Goal: Task Accomplishment & Management: Complete application form

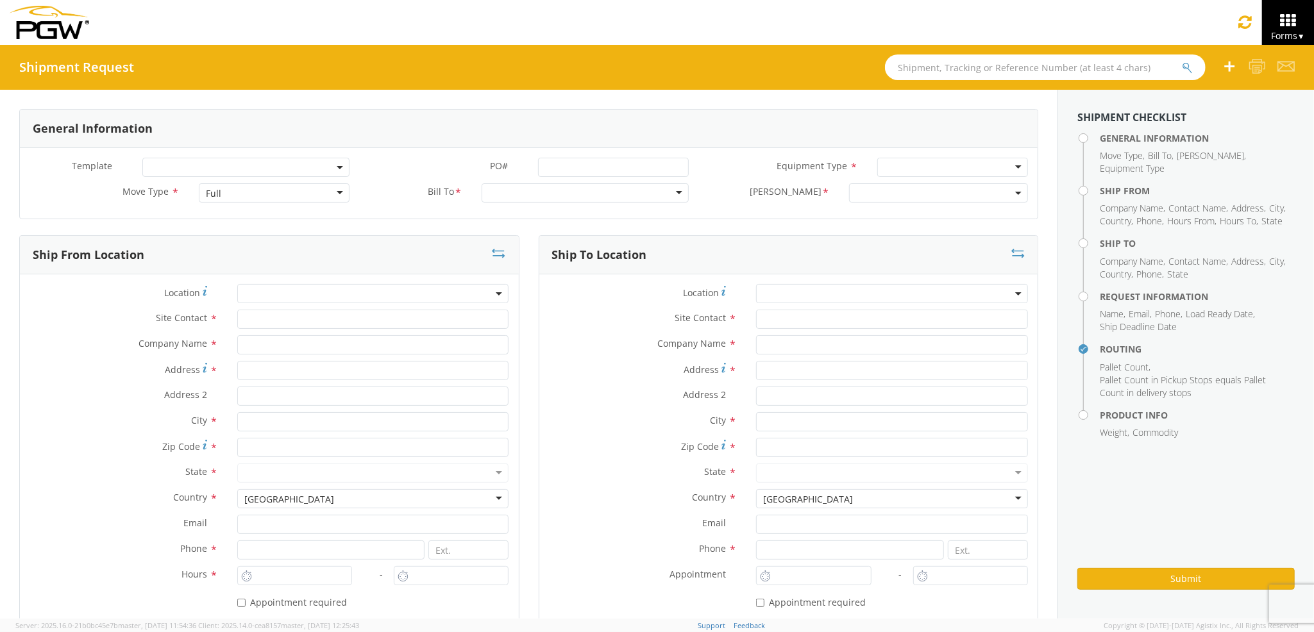
click at [285, 193] on div "Full" at bounding box center [274, 192] width 150 height 19
click at [509, 191] on div at bounding box center [584, 192] width 207 height 19
click at [672, 193] on div at bounding box center [584, 192] width 207 height 19
click at [665, 193] on div at bounding box center [584, 192] width 207 height 19
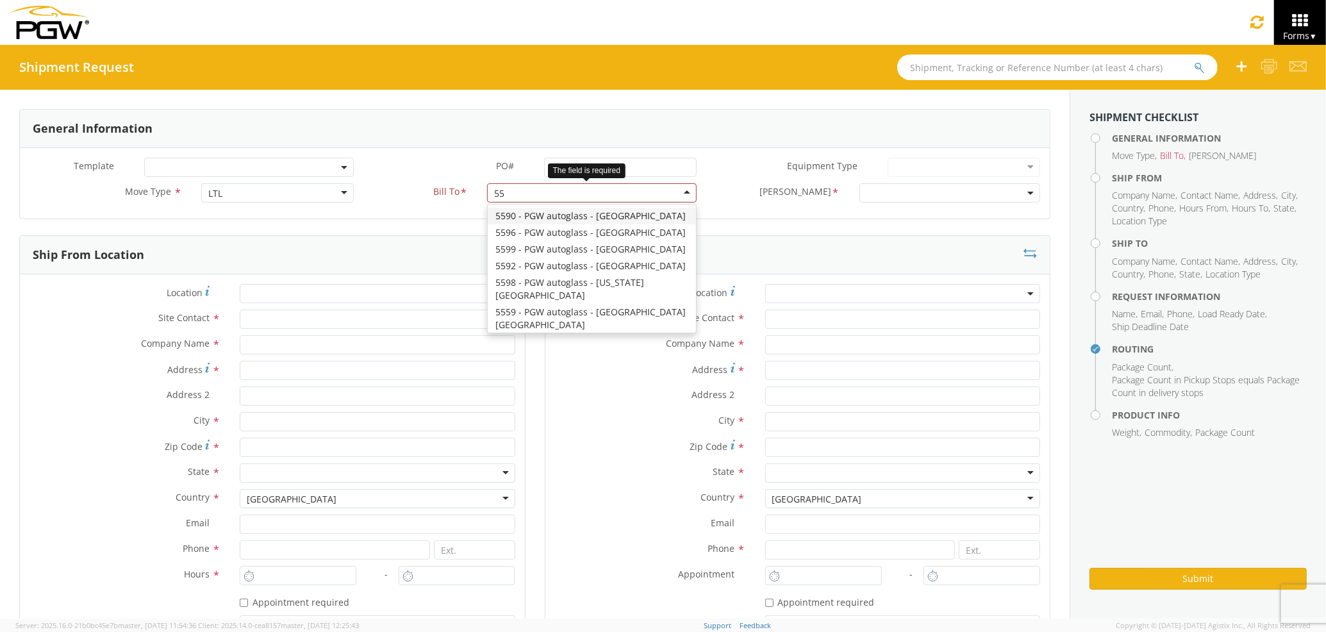
scroll to position [14, 0]
type input "5559"
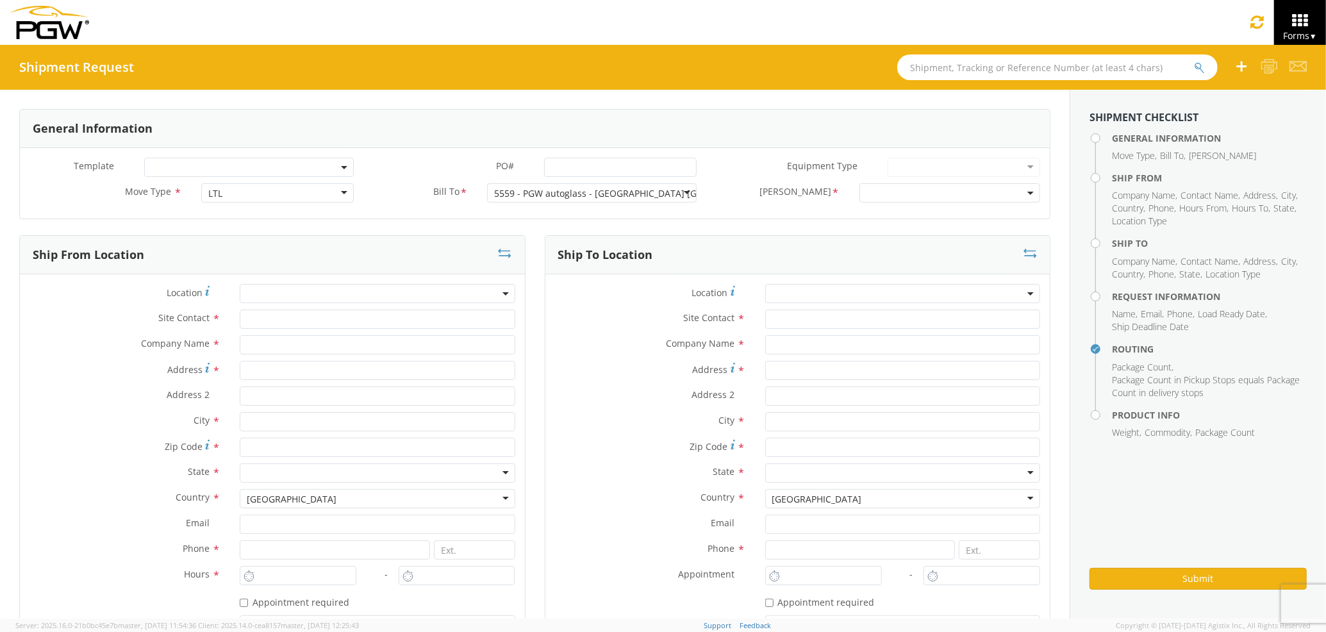
scroll to position [0, 0]
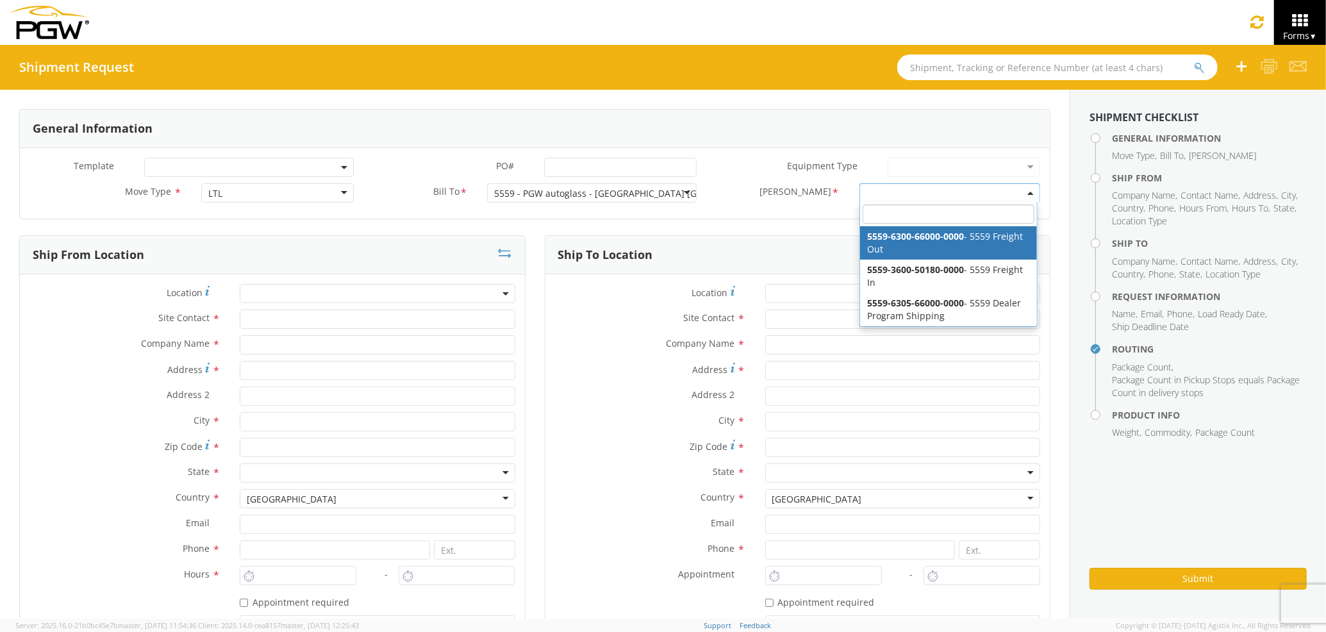
click at [863, 201] on span at bounding box center [950, 192] width 181 height 19
select select "5559-6300-66000-0000"
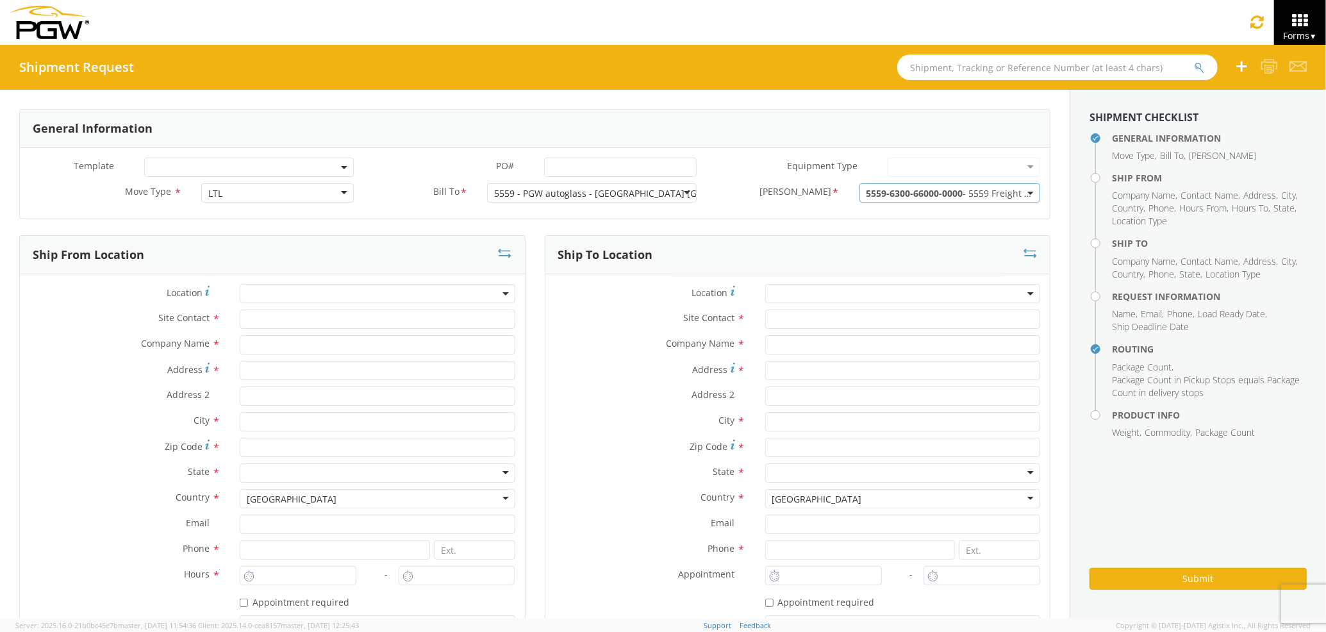
click at [254, 299] on span at bounding box center [377, 293] width 275 height 19
click at [255, 314] on input "search" at bounding box center [375, 314] width 265 height 19
click at [572, 363] on label "Address *" at bounding box center [651, 369] width 210 height 17
click at [765, 363] on input "Address *" at bounding box center [902, 370] width 275 height 19
click at [317, 315] on input "text" at bounding box center [377, 319] width 275 height 19
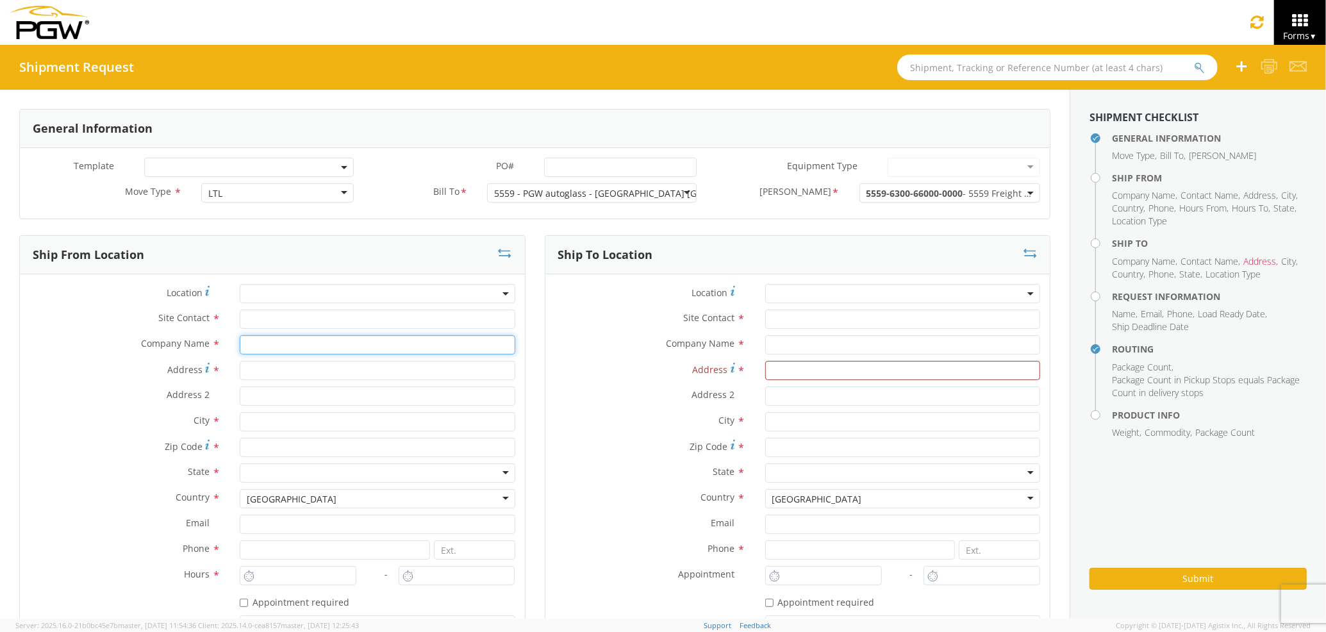
click at [360, 347] on input "text" at bounding box center [377, 344] width 275 height 19
click at [600, 342] on label "Company Name *" at bounding box center [651, 343] width 210 height 17
click at [312, 364] on input "Address *" at bounding box center [377, 370] width 275 height 19
click at [560, 365] on label "Address *" at bounding box center [651, 369] width 210 height 17
click at [765, 365] on input "Address *" at bounding box center [902, 370] width 275 height 19
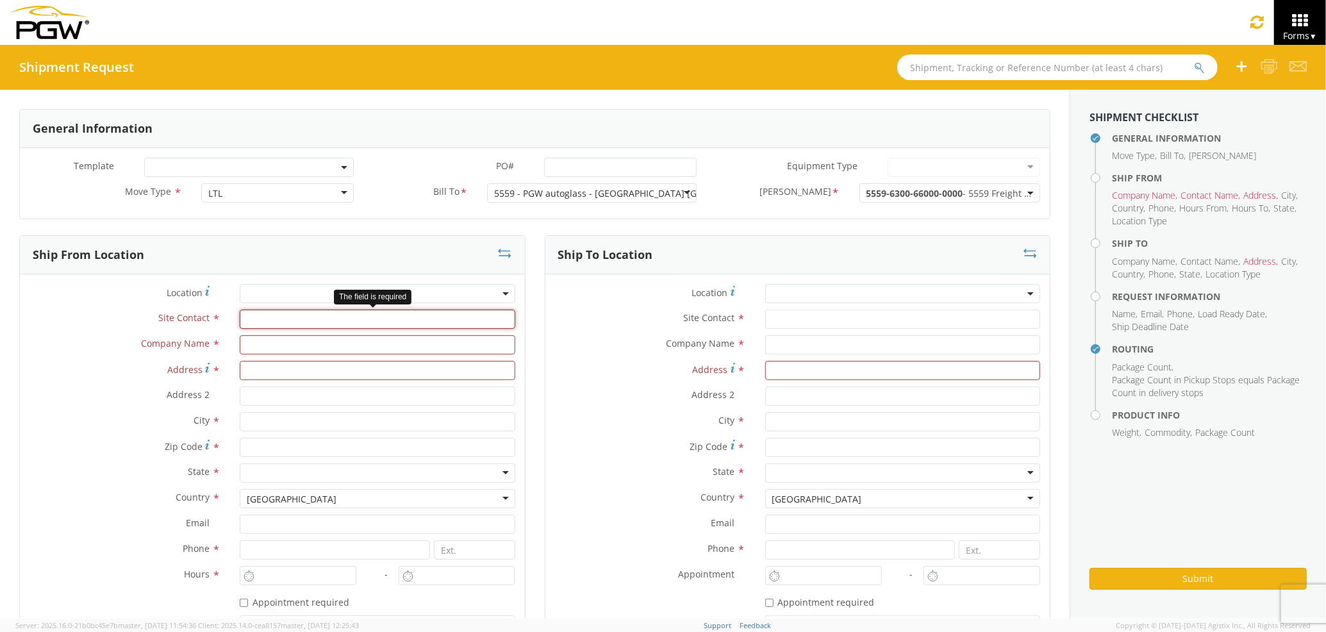
click at [313, 324] on input "text" at bounding box center [377, 319] width 275 height 19
click at [308, 342] on input "text" at bounding box center [377, 344] width 275 height 19
type input "PGW auto glass c/o AT RENTALS"
type input "[STREET_ADDRESS][PERSON_NAME]"
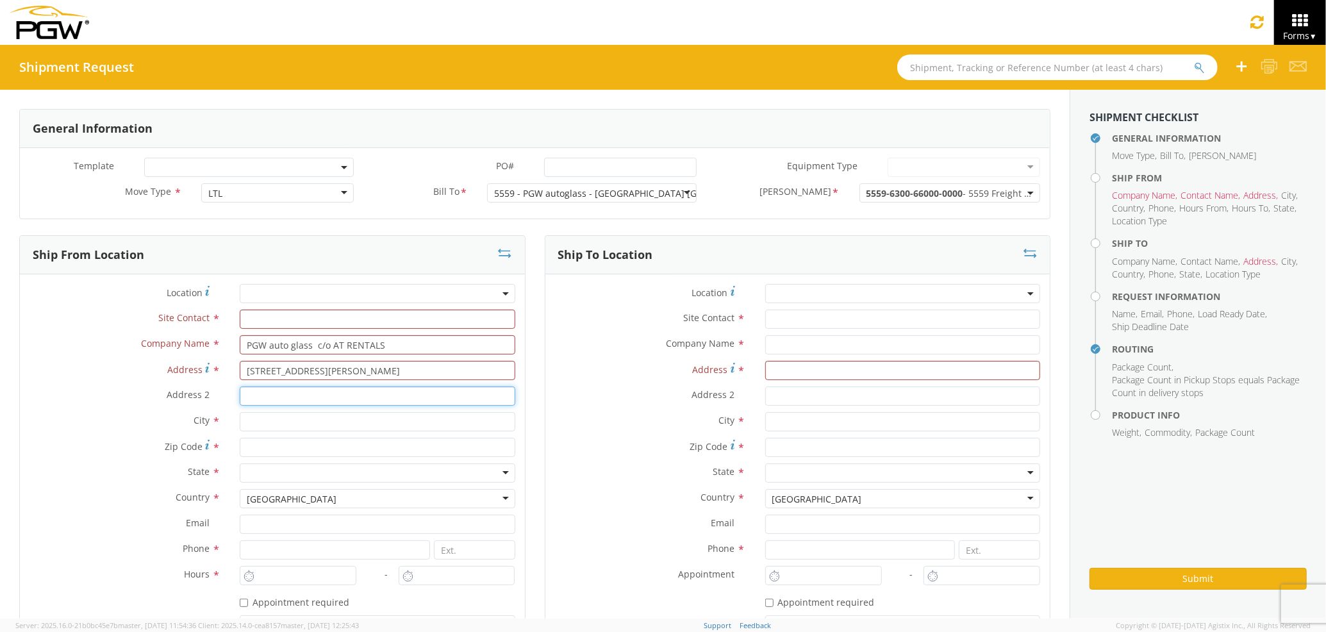
type input "5"
type input "Westbrook"
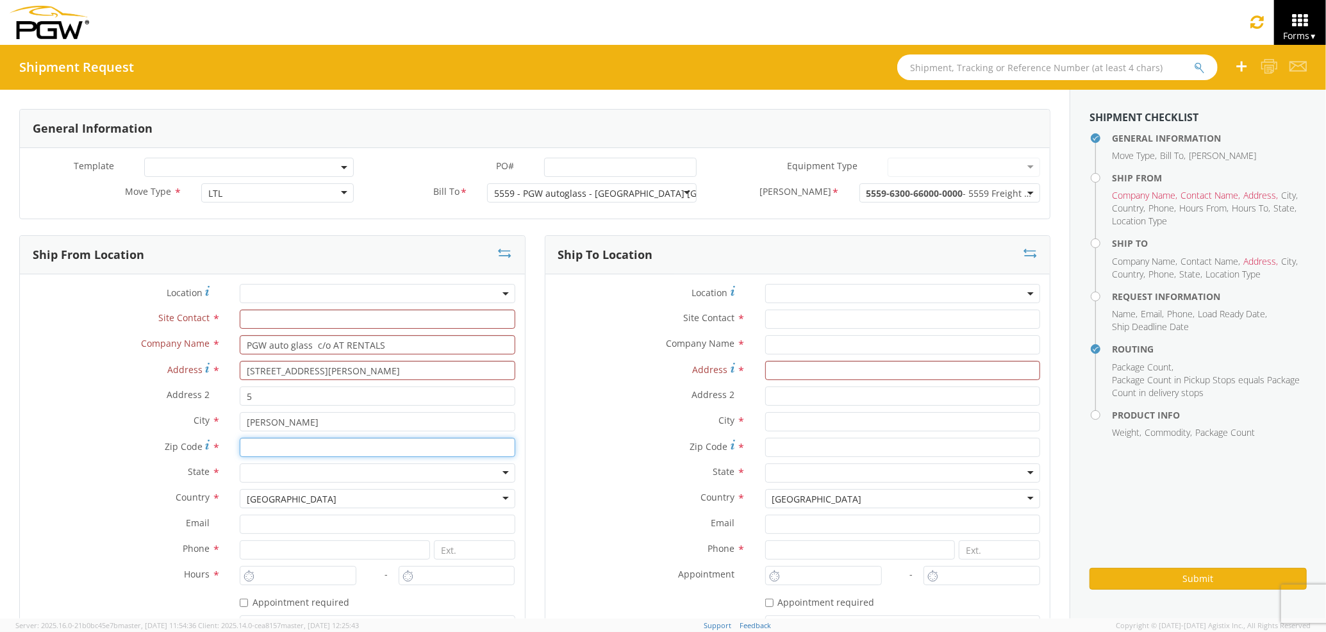
type input "04092"
type input "PGW Auto Glass"
click at [553, 396] on label "Address 2 *" at bounding box center [651, 395] width 210 height 17
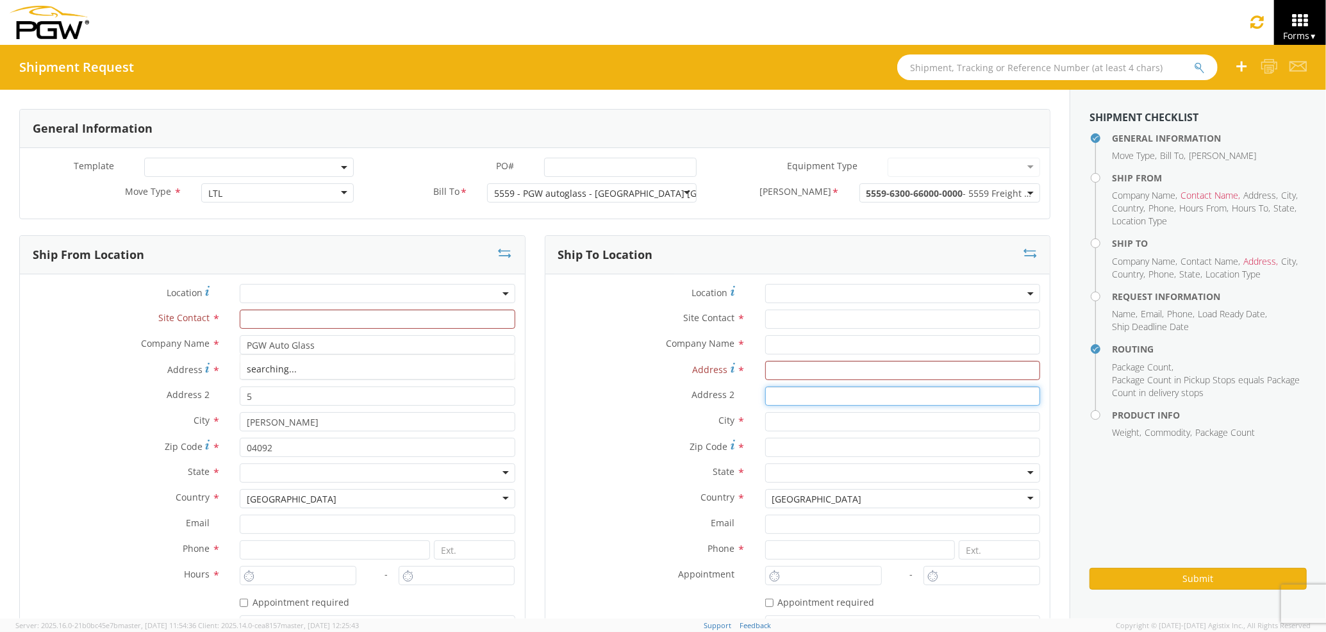
click at [765, 396] on input "Address 2 *" at bounding box center [902, 396] width 275 height 19
click at [416, 480] on div at bounding box center [377, 472] width 275 height 19
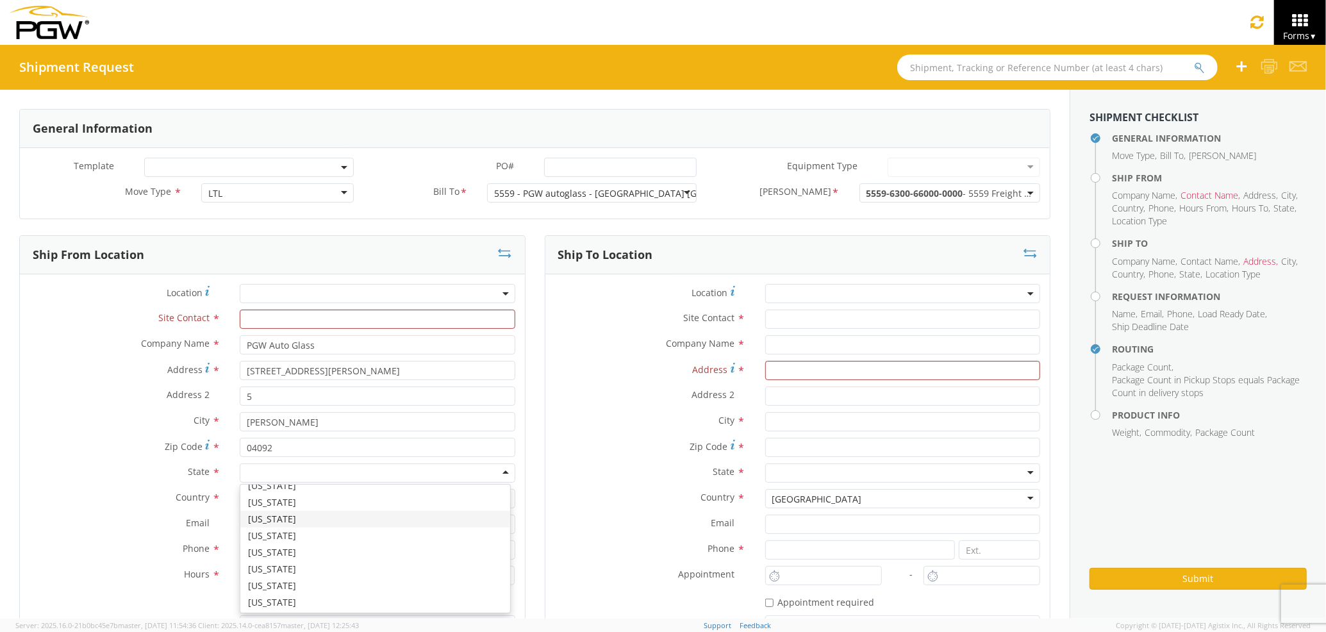
scroll to position [342, 0]
click at [583, 458] on div "Zip Code *" at bounding box center [798, 451] width 505 height 26
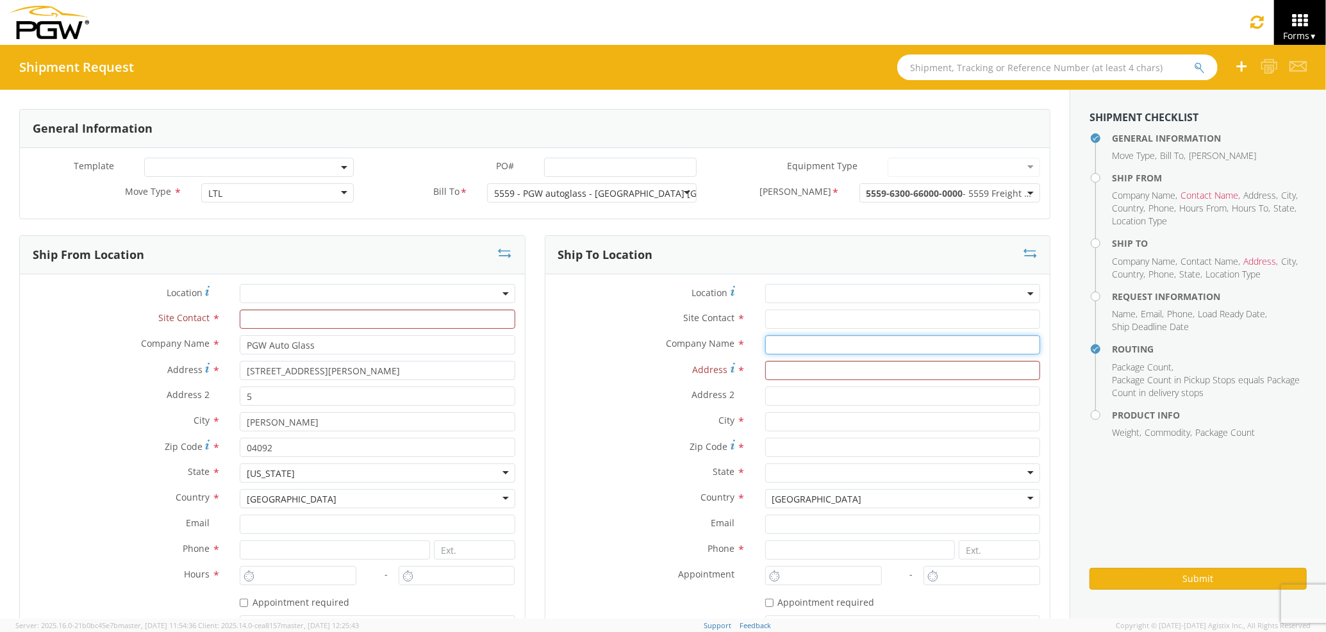
click at [786, 342] on input "text" at bounding box center [902, 344] width 275 height 19
click at [612, 431] on div "City *" at bounding box center [798, 421] width 505 height 19
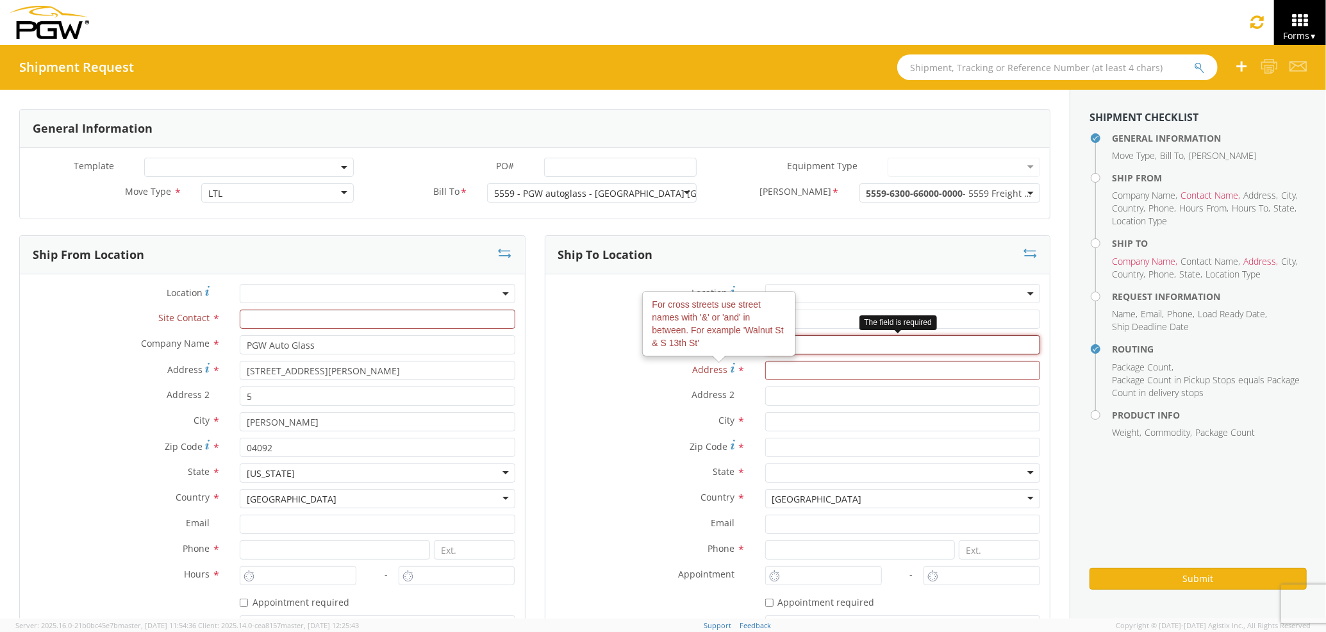
click at [803, 344] on input "text" at bounding box center [902, 344] width 275 height 19
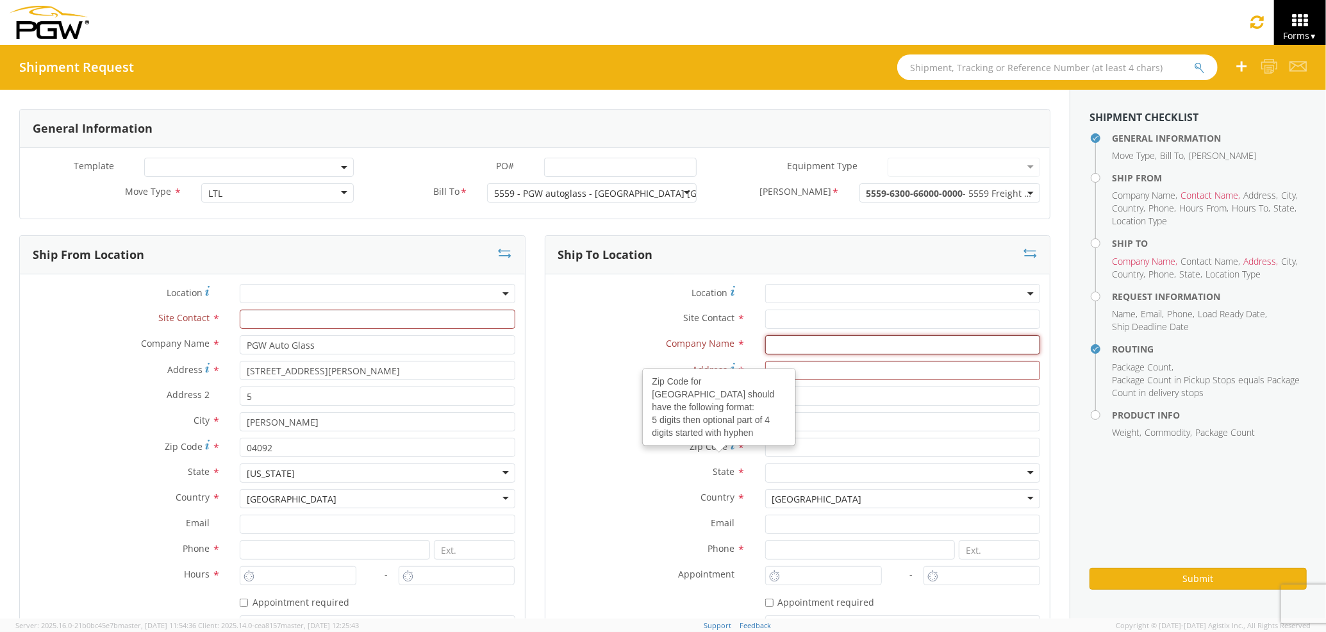
type input "PGW auto glass c/o AT RENTALS"
type input "[STREET_ADDRESS][PERSON_NAME]"
type input "5"
type input "Westbrook"
type input "04092"
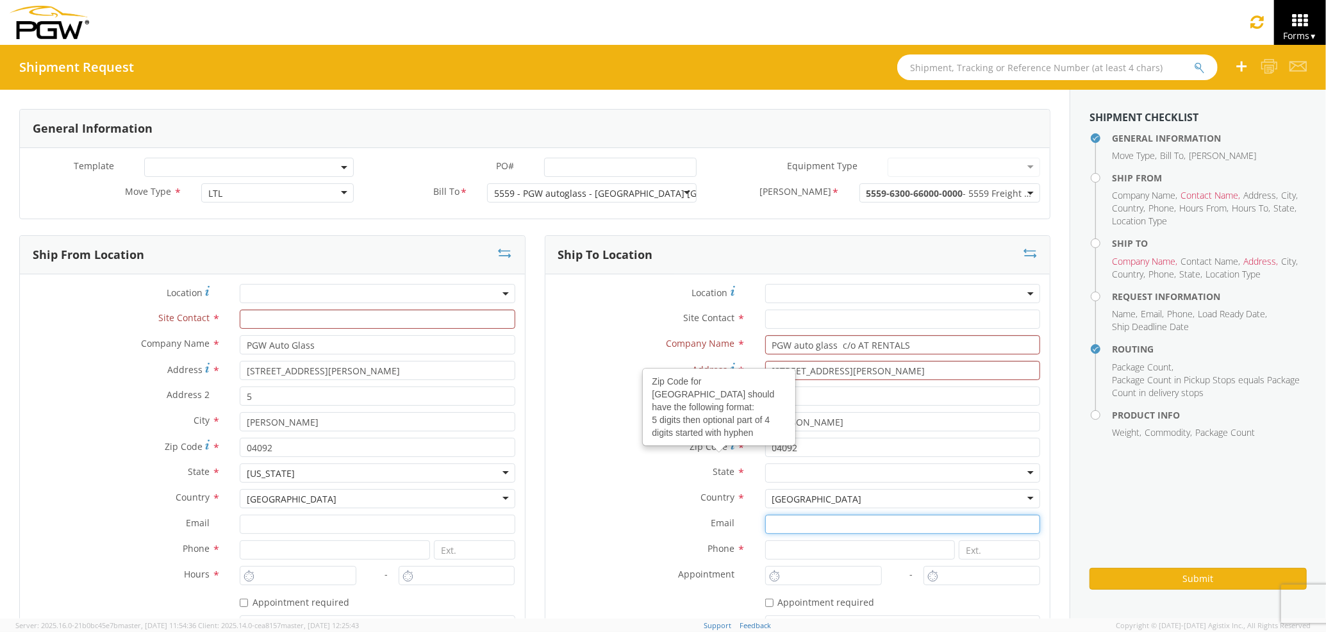
type input "jmerlino@pgwautoglass.com"
type input "2073329611"
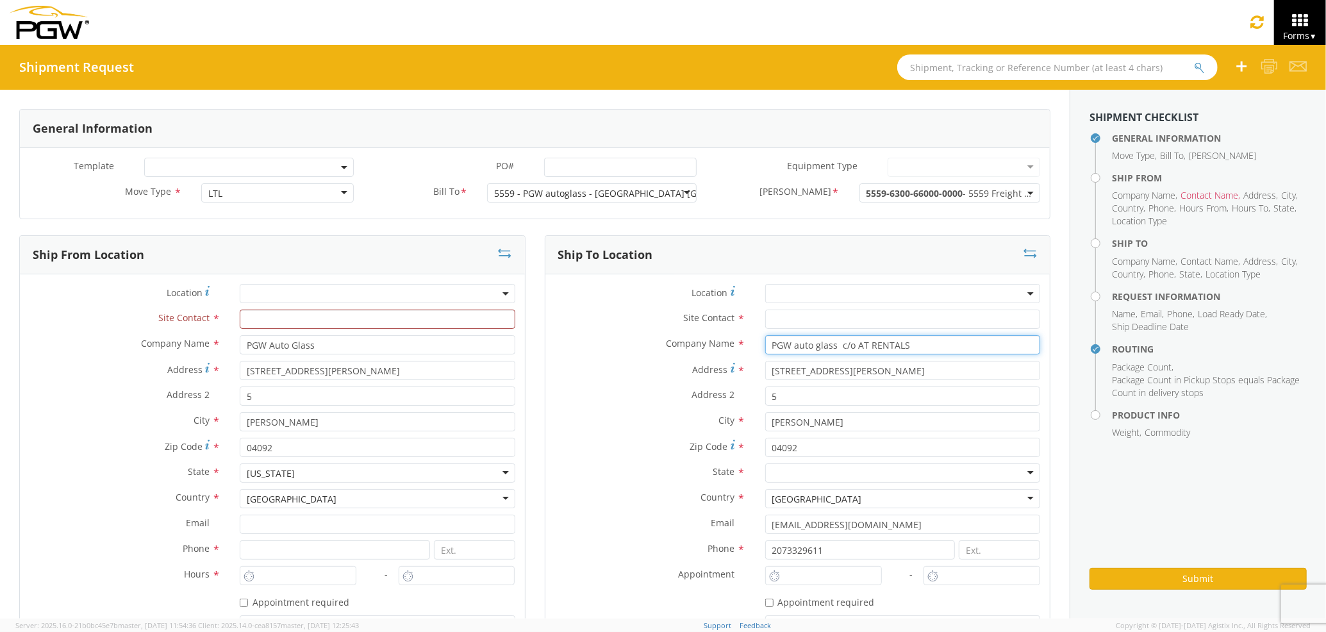
type input "PGW Auto Glass"
click at [650, 462] on div "Zip Code * 04092" at bounding box center [798, 451] width 505 height 26
click at [840, 344] on input "PGW Auto Glass" at bounding box center [902, 344] width 275 height 19
click at [582, 393] on label "Address 2 *" at bounding box center [651, 395] width 210 height 17
click at [765, 393] on input "5" at bounding box center [902, 396] width 275 height 19
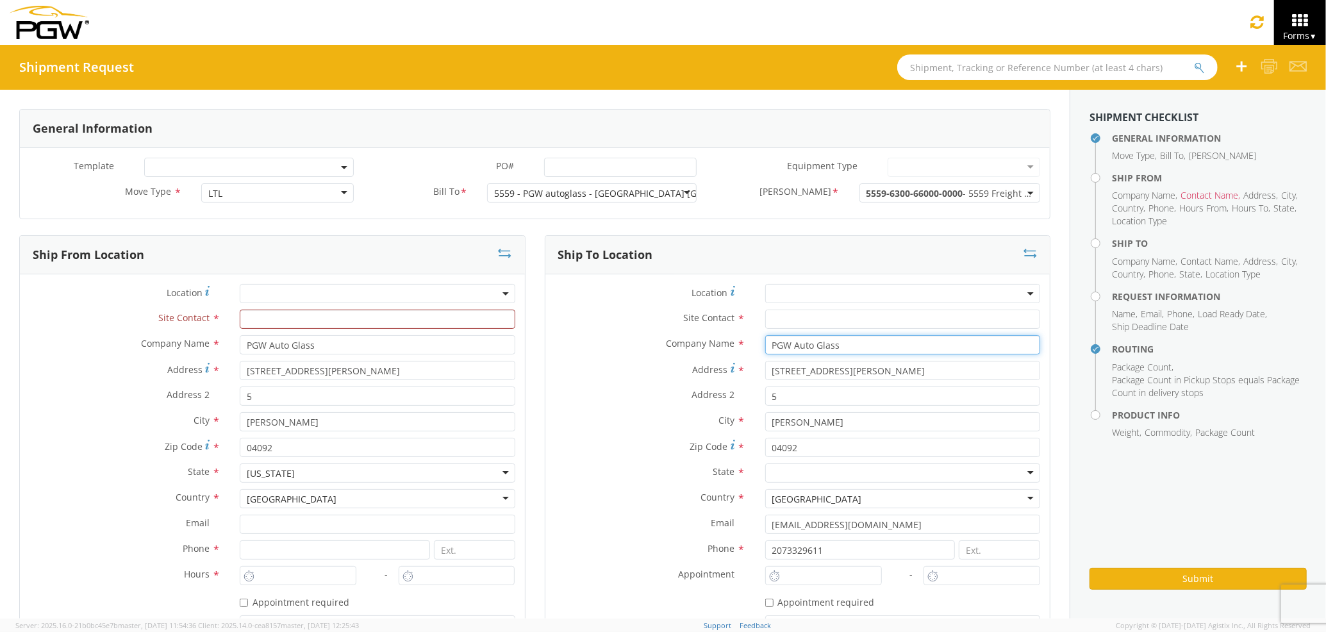
drag, startPoint x: 846, startPoint y: 341, endPoint x: 742, endPoint y: 330, distance: 104.5
click at [742, 330] on div "Location * Site Contact * Company Name * PGW Auto Glass PGW Auto Glass PGW Auto…" at bounding box center [798, 475] width 505 height 383
click at [611, 375] on label "Address *" at bounding box center [651, 369] width 210 height 17
click at [765, 375] on input "[STREET_ADDRESS][PERSON_NAME]" at bounding box center [902, 370] width 275 height 19
click at [806, 331] on div "Site Contact *" at bounding box center [798, 323] width 505 height 26
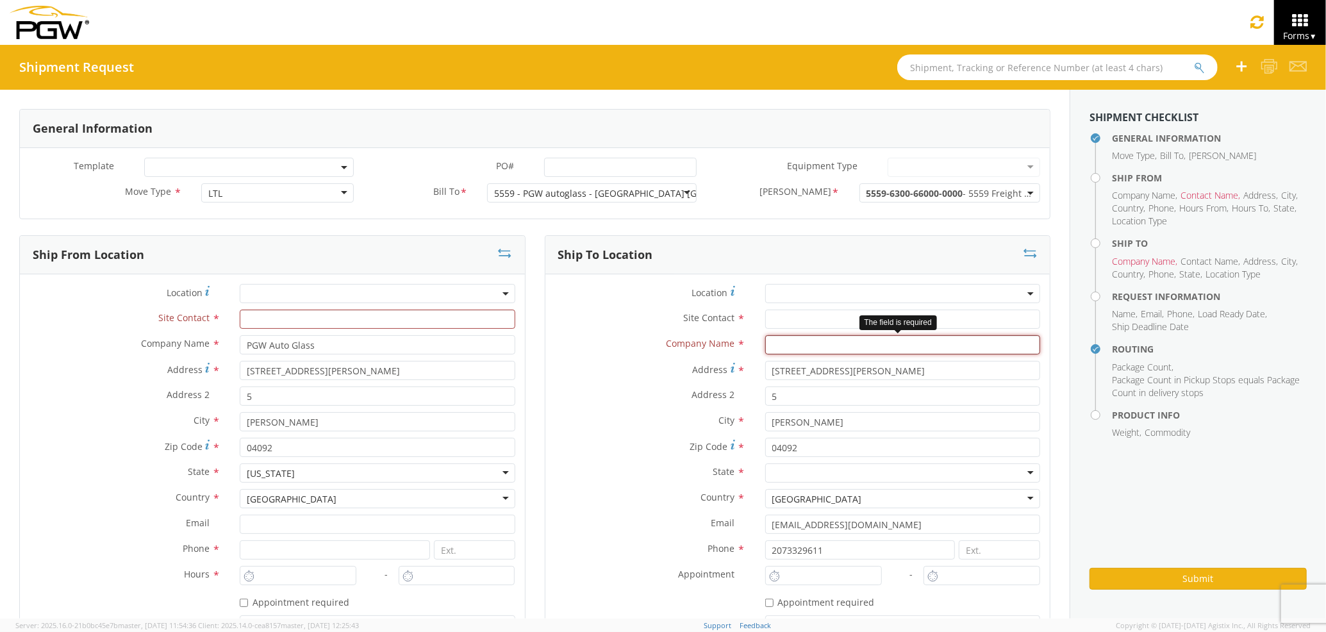
click at [803, 338] on input "text" at bounding box center [902, 344] width 275 height 19
type input "PGW auto glass c/o AT RENTALS"
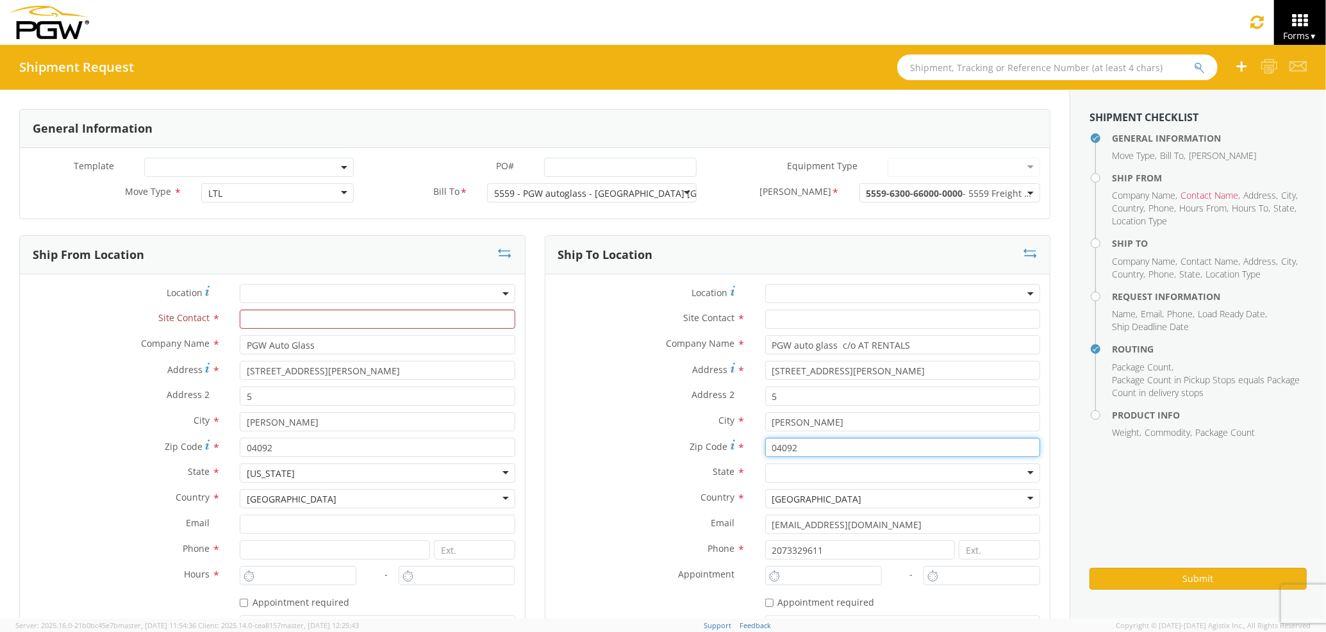
click at [841, 444] on input "04092" at bounding box center [902, 447] width 275 height 19
click at [653, 421] on label "City *" at bounding box center [651, 420] width 210 height 17
click at [818, 367] on input "[STREET_ADDRESS][PERSON_NAME]" at bounding box center [902, 370] width 275 height 19
type input "2"
type input "85 HOULTON RD"
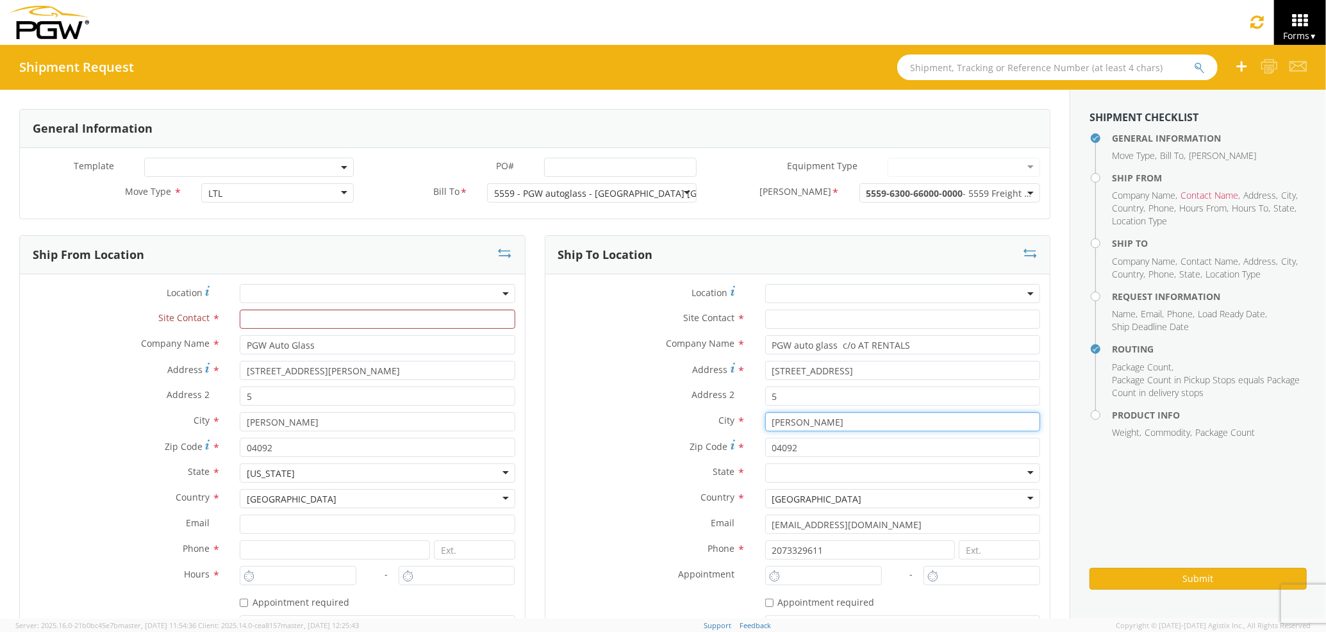
drag, startPoint x: 842, startPoint y: 424, endPoint x: 723, endPoint y: 421, distance: 118.6
click at [723, 421] on div "City * Westbrook searching..." at bounding box center [798, 421] width 505 height 19
type input "PRESQUE ISLE"
click at [829, 446] on input "04092" at bounding box center [902, 447] width 275 height 19
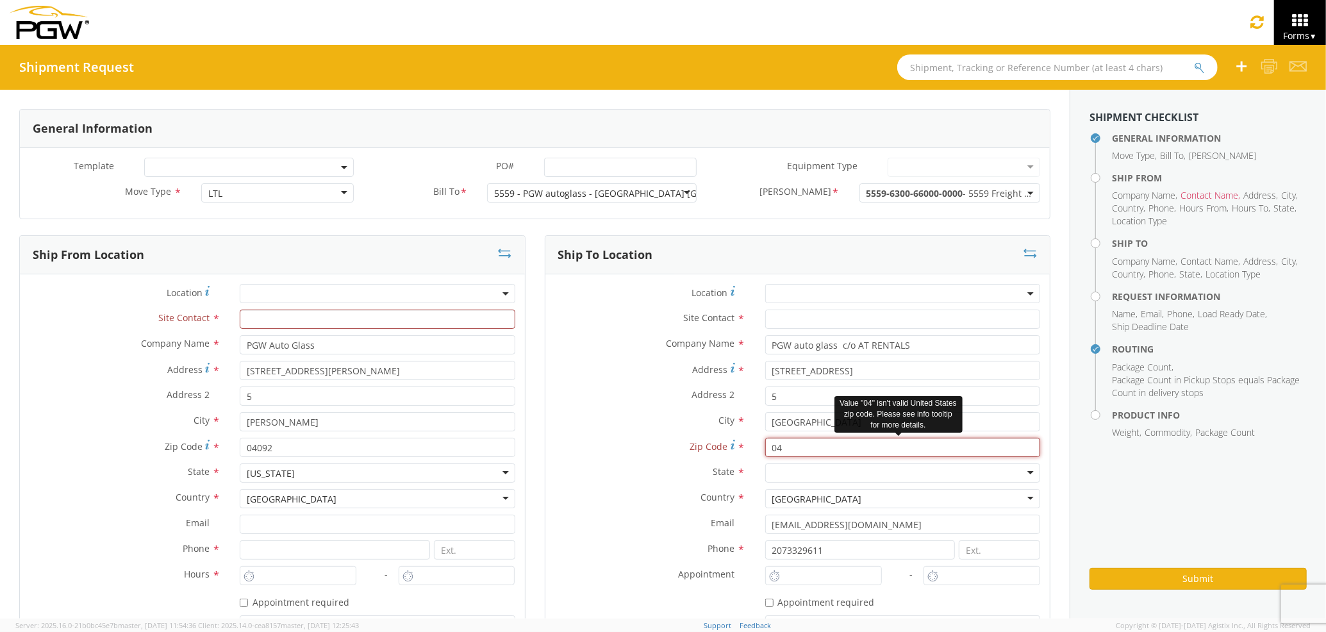
type input "0"
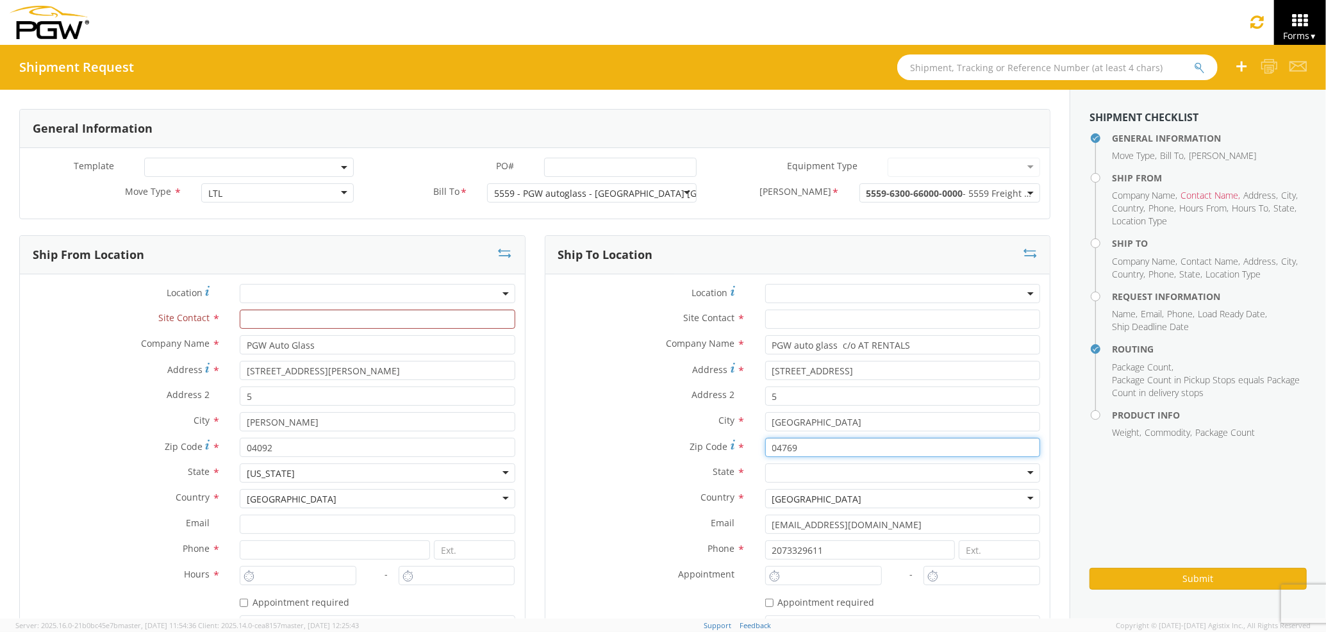
type input "04092"
click at [780, 469] on div at bounding box center [902, 472] width 275 height 19
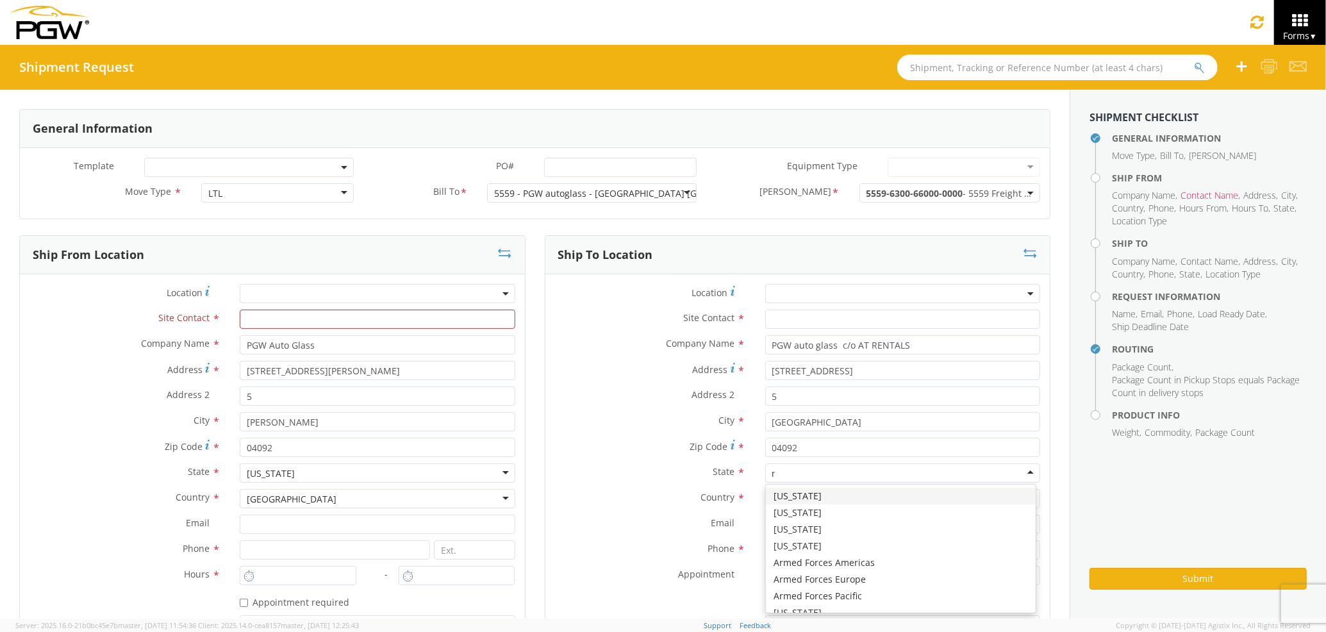
scroll to position [31, 0]
type input "ma"
click at [591, 478] on label "State *" at bounding box center [651, 471] width 210 height 17
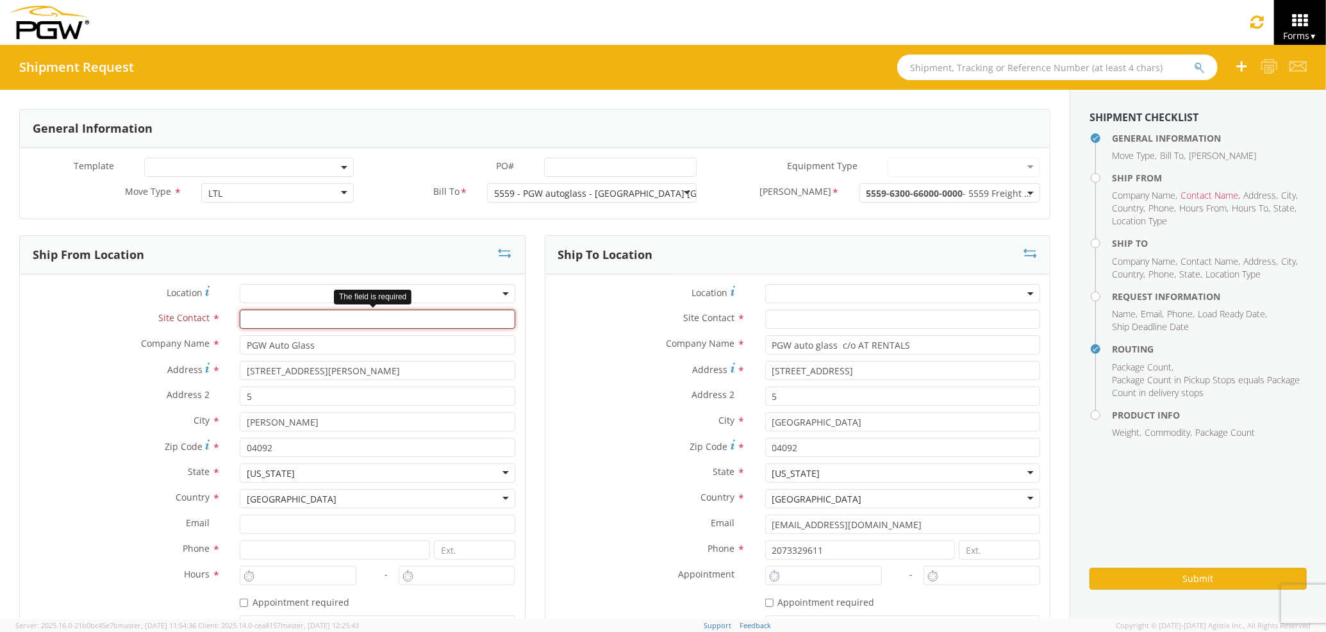
click at [421, 321] on input "text" at bounding box center [377, 319] width 275 height 19
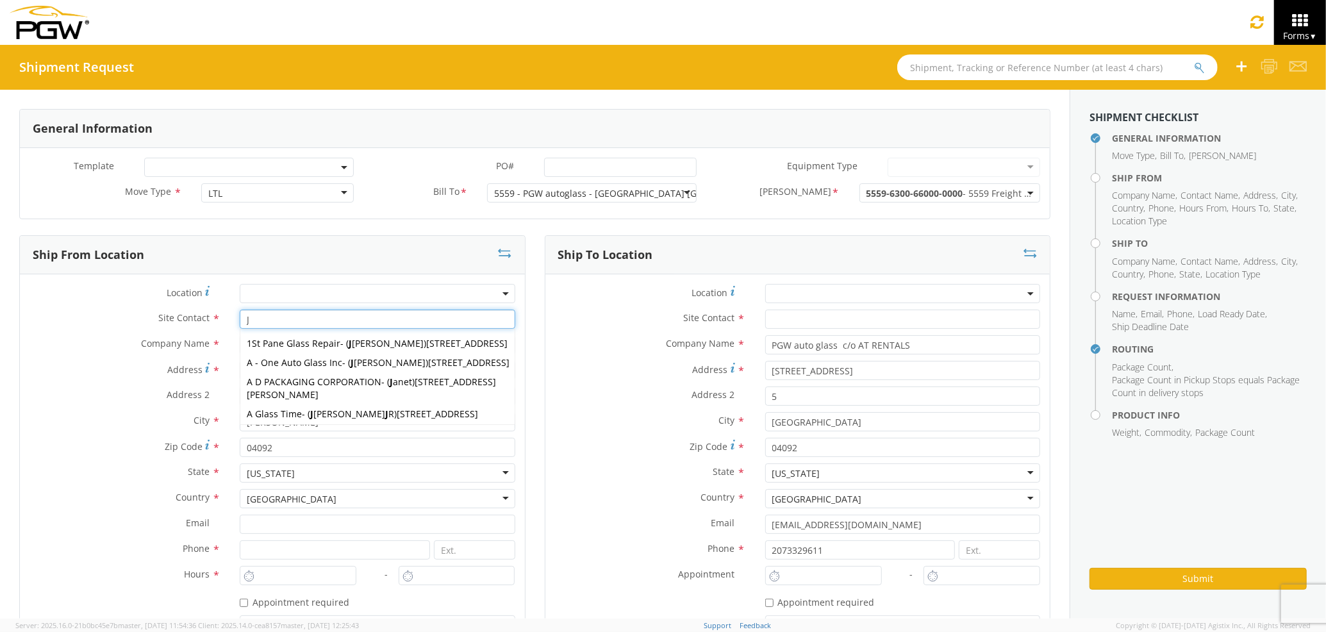
type input "J"
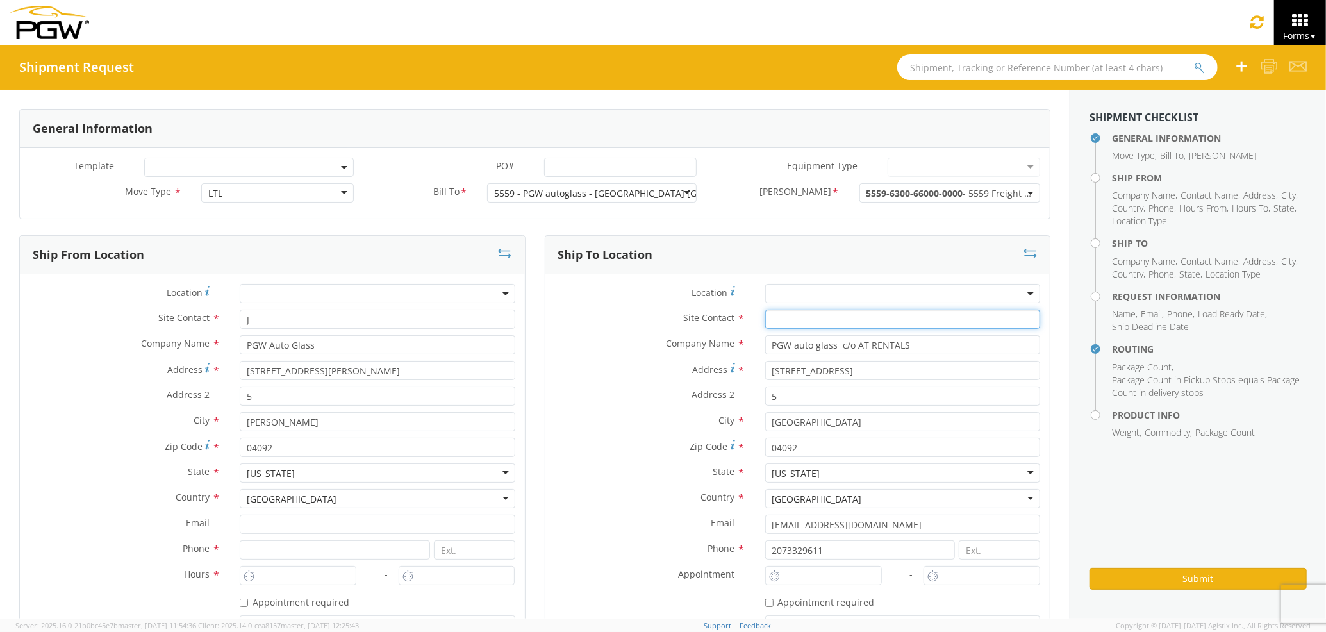
click at [812, 314] on input "text" at bounding box center [902, 319] width 275 height 19
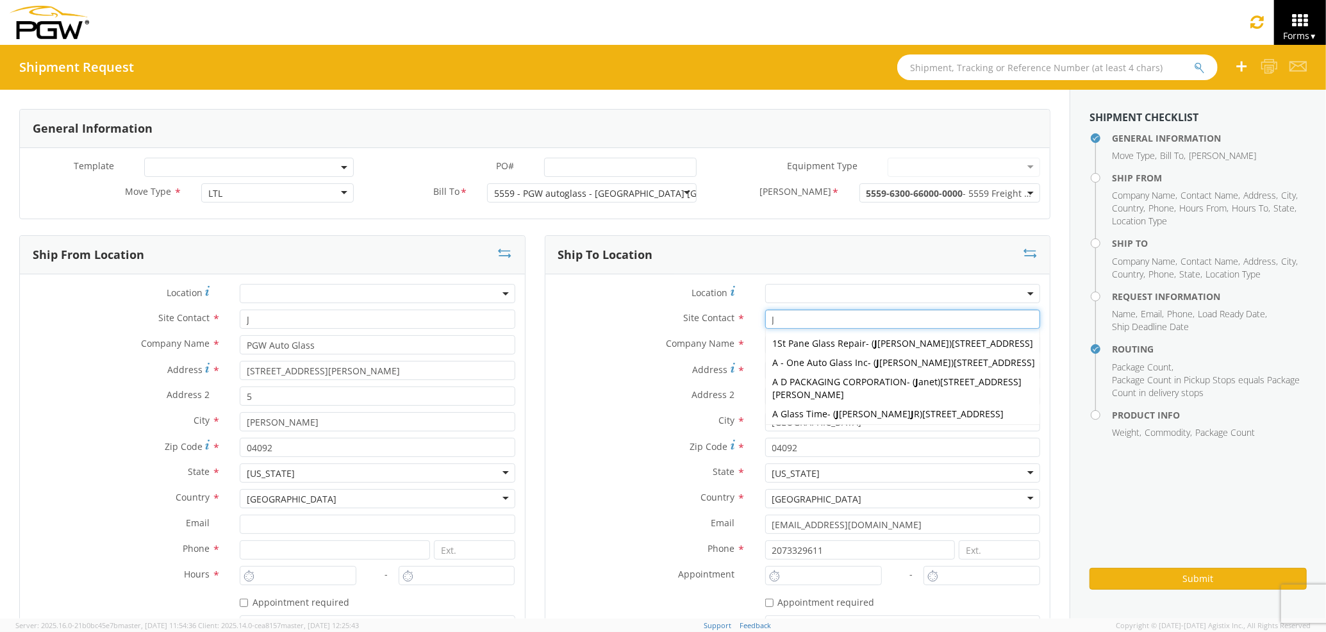
type input "J"
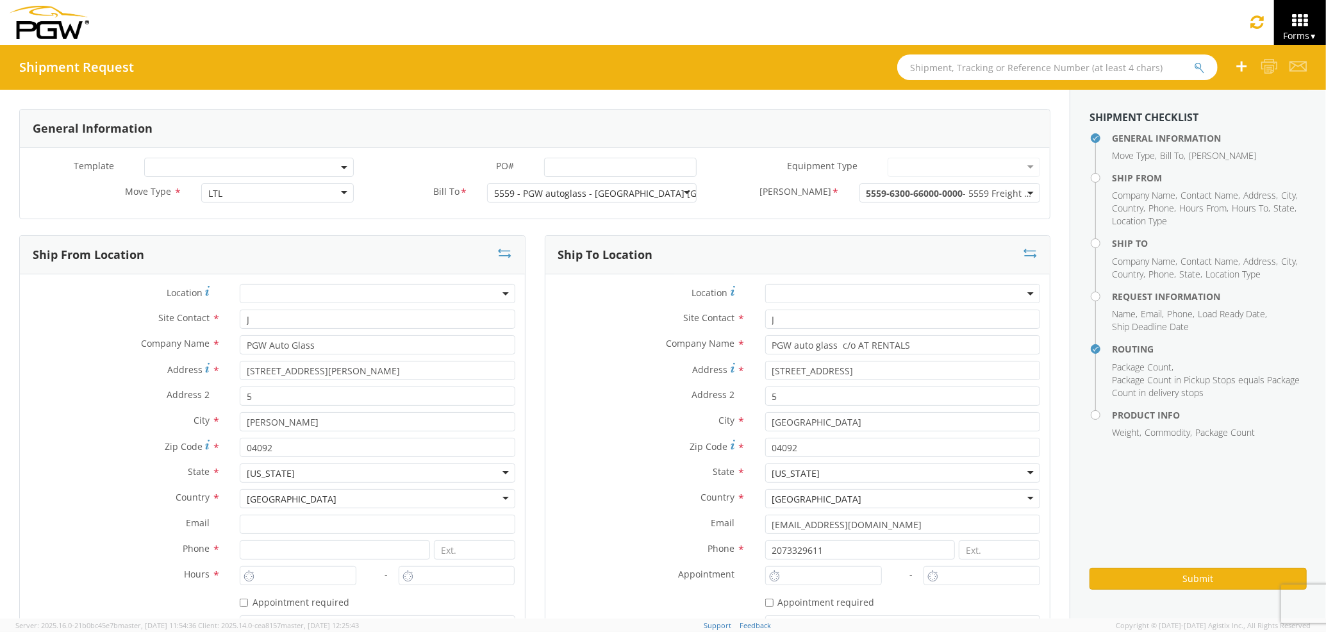
click at [619, 439] on label "Zip Code *" at bounding box center [651, 446] width 210 height 17
click at [765, 439] on input "04092" at bounding box center [902, 447] width 275 height 19
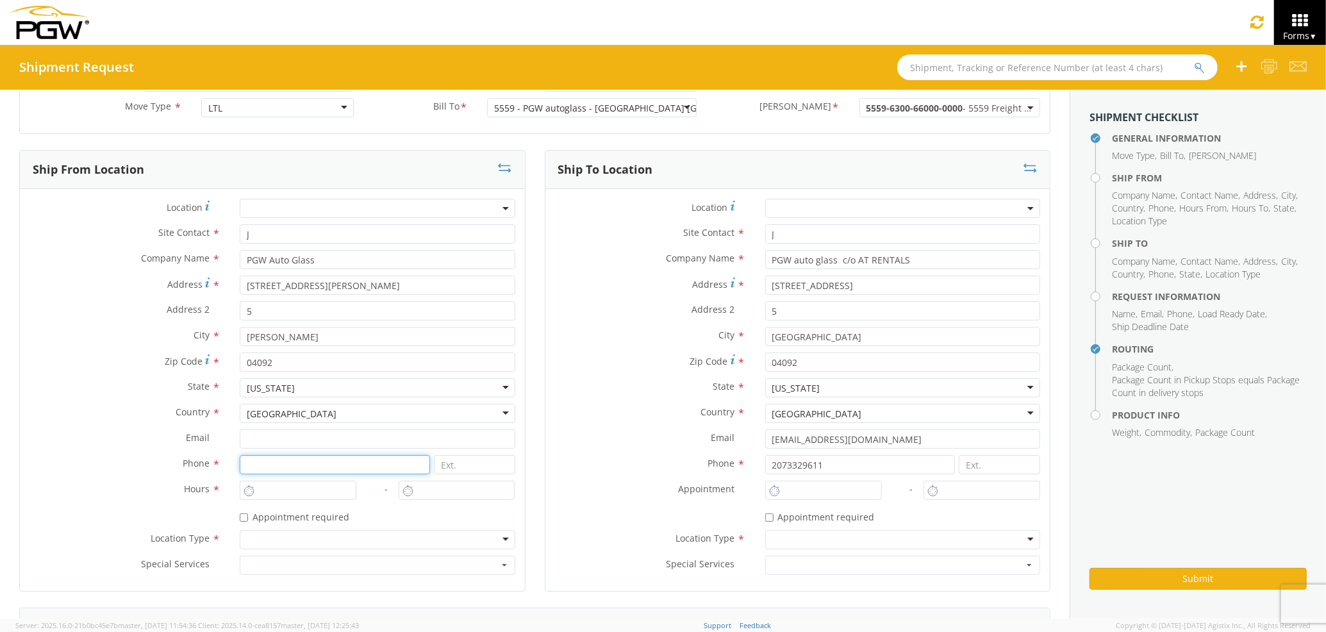
click at [282, 465] on input at bounding box center [335, 464] width 190 height 19
type input "2073329611"
type input "jmerlino@pgwautoglass.com"
type input "PGW auto glass c/o AT RENTALS"
type input "1:00 PM"
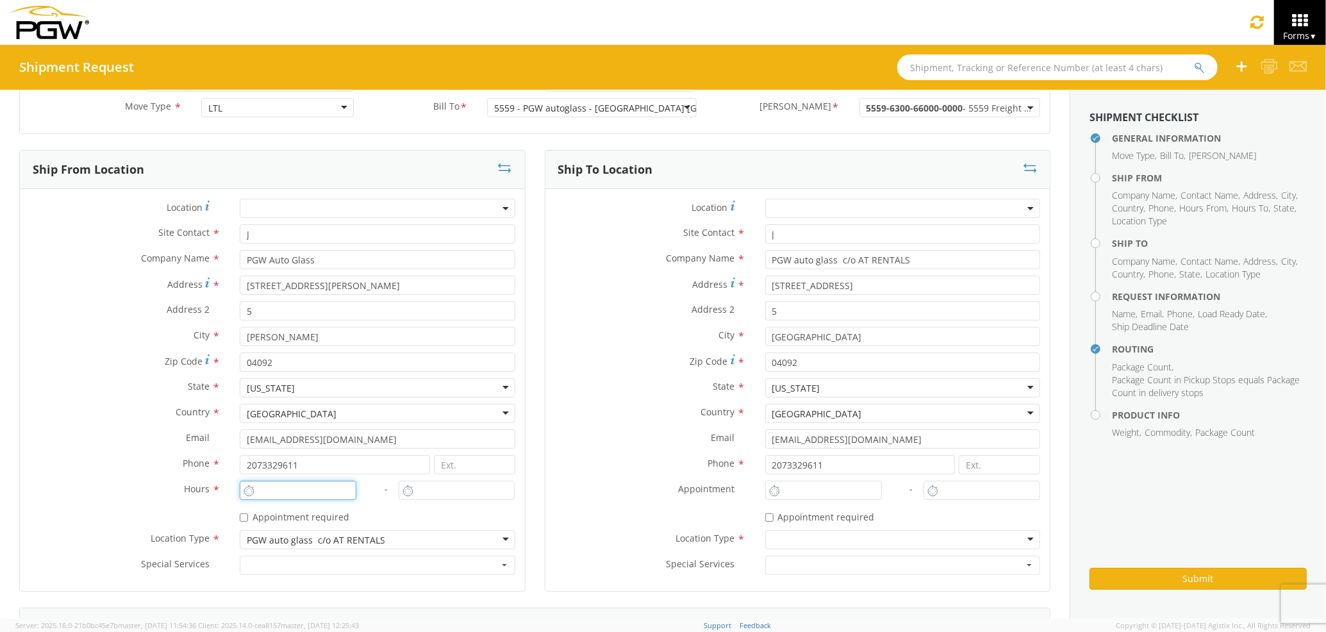
type input "2:00 PM"
click at [290, 485] on input "1:00 PM" at bounding box center [298, 490] width 117 height 19
type input "3:00 PM"
click at [421, 485] on input "2:00 PM" at bounding box center [457, 490] width 117 height 19
type input "4:00 PM"
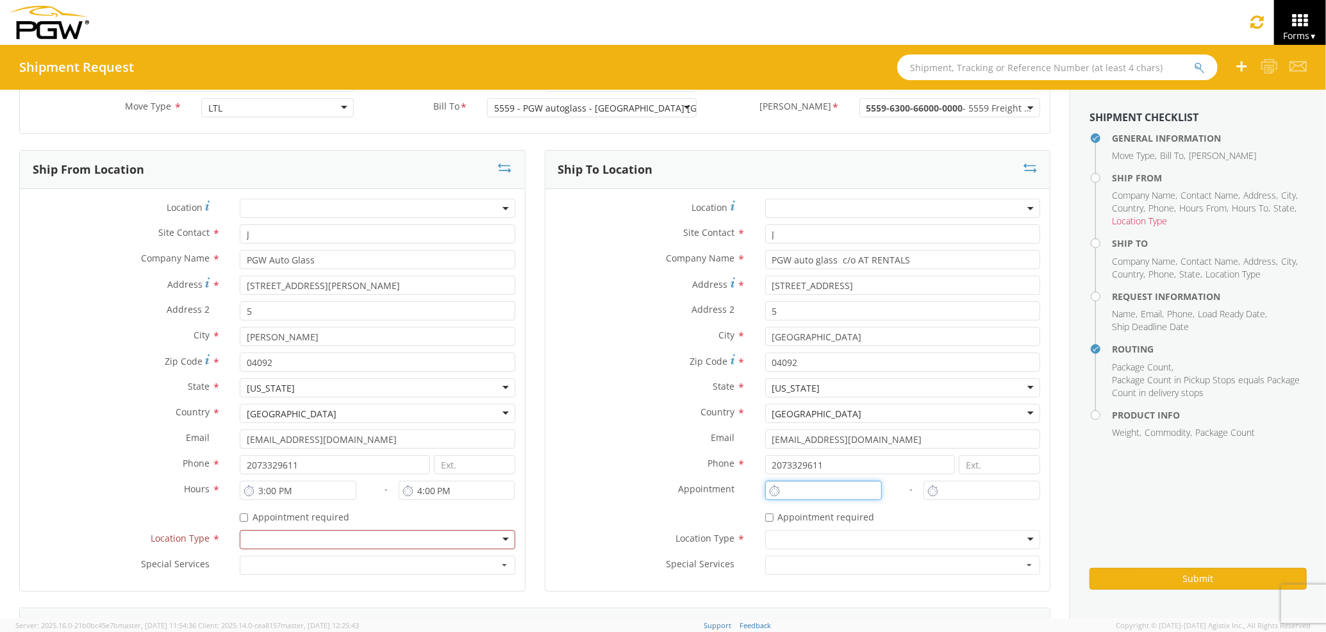
type input "1:00 PM"
click at [772, 486] on input "1:00 PM" at bounding box center [823, 490] width 117 height 19
type input "1:00 PM"
click at [937, 493] on input "1:00 PM" at bounding box center [982, 490] width 117 height 19
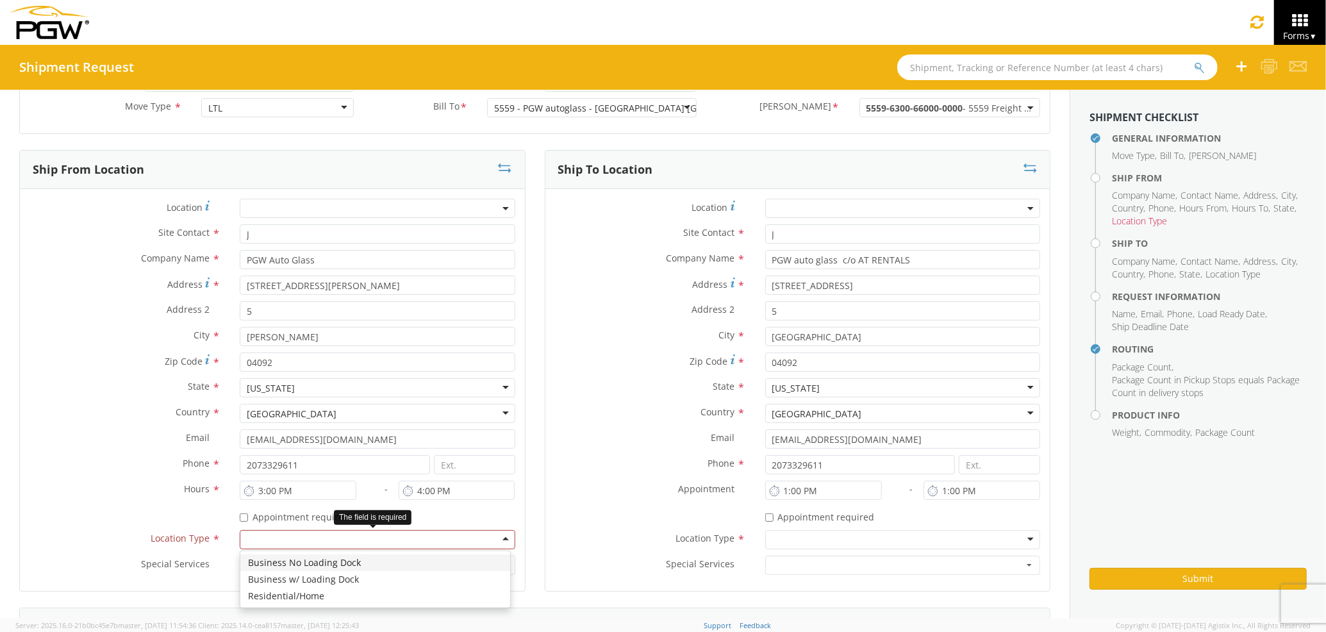
click at [474, 540] on div at bounding box center [377, 539] width 275 height 19
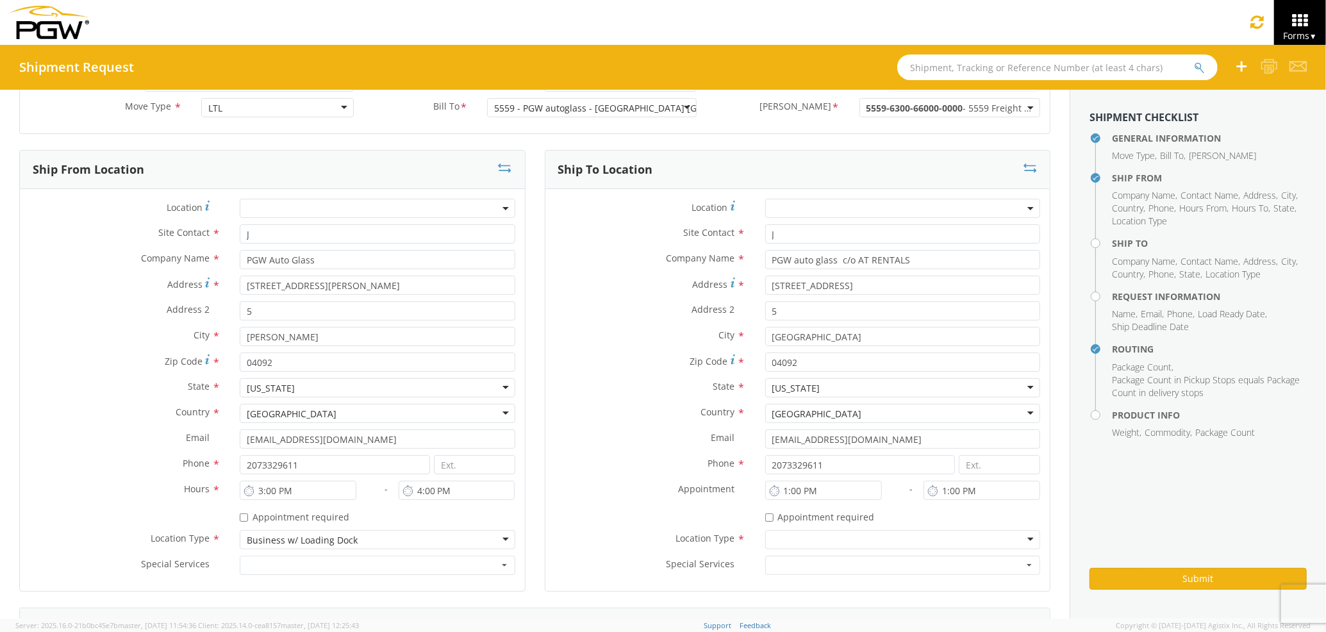
click at [782, 542] on div at bounding box center [902, 539] width 275 height 19
click at [623, 526] on div "* Appointment required" at bounding box center [798, 518] width 505 height 24
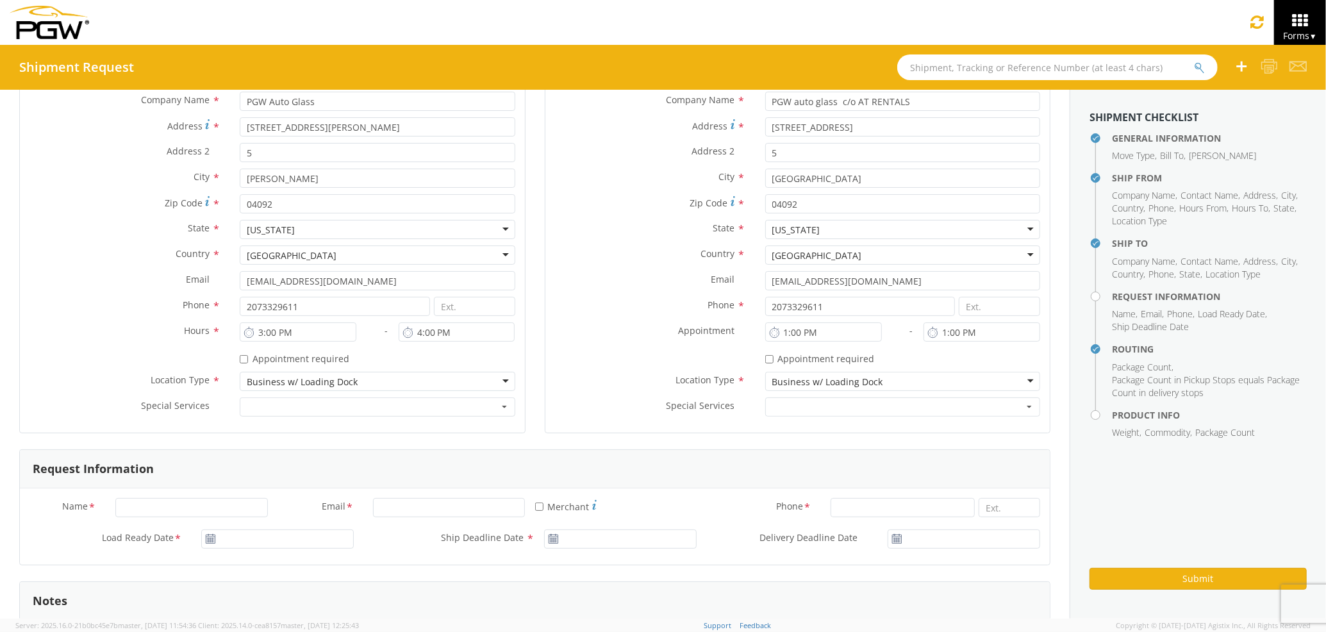
scroll to position [342, 0]
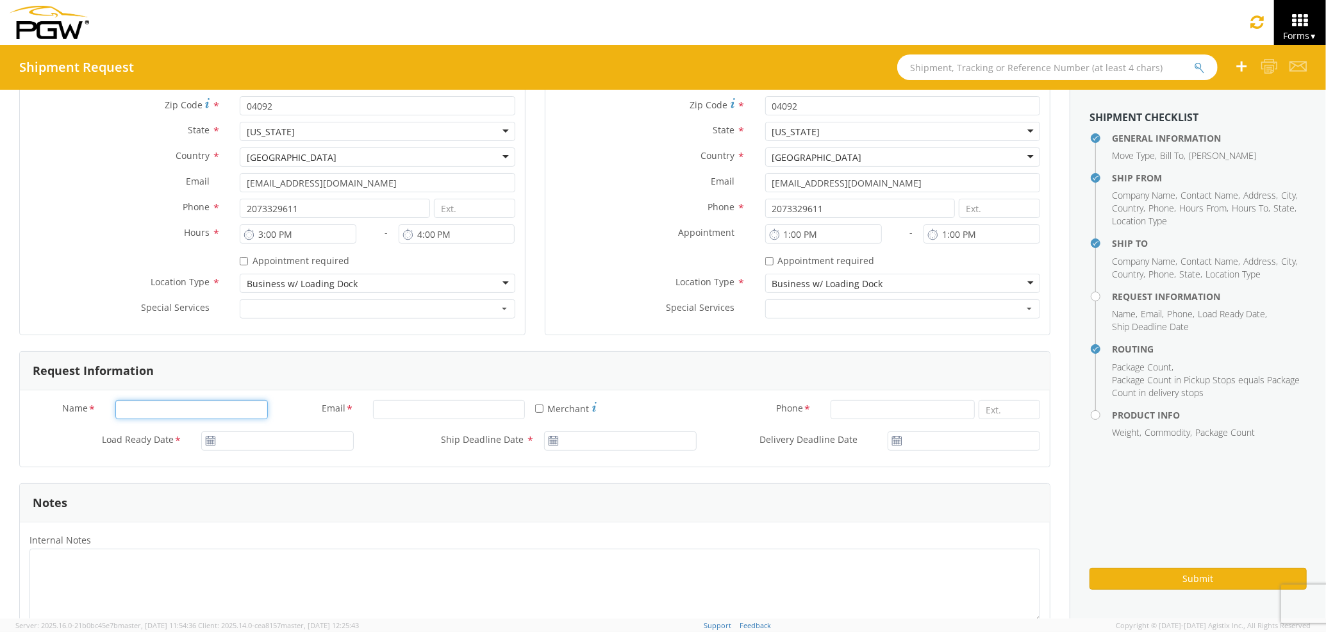
click at [208, 418] on input "Name *" at bounding box center [191, 409] width 153 height 19
type input "Joseph Merlino Joseph Merlino"
type input "PGW Auto Glass"
type input "jmerlino@pgwautoglass.com"
type input "7272478279"
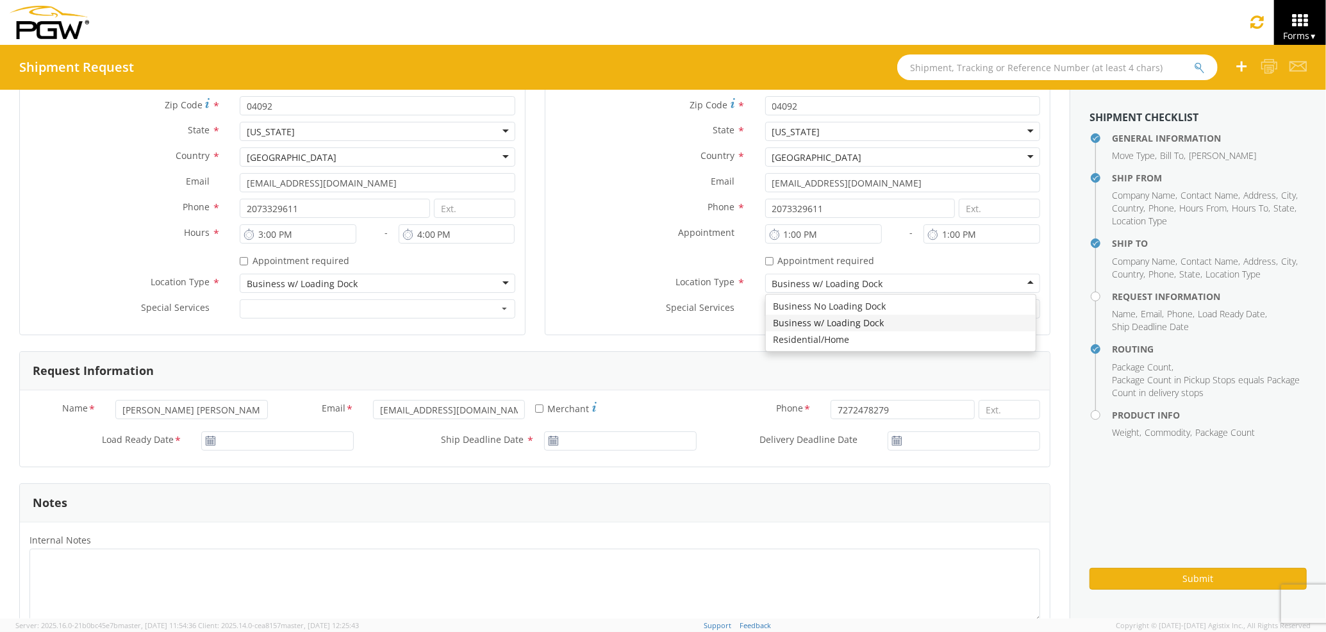
type input "PGW Auto Glass"
type input "08/14/2025"
click at [227, 442] on input "08/14/2025" at bounding box center [277, 440] width 153 height 19
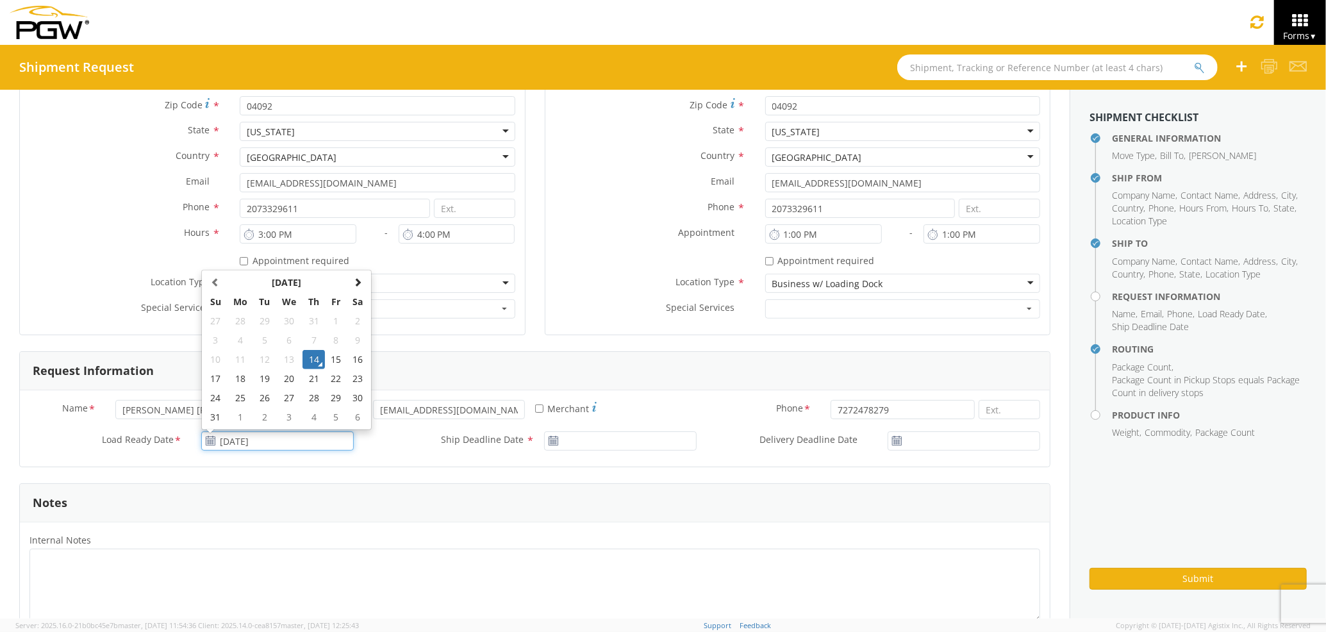
click at [318, 354] on td "14" at bounding box center [314, 359] width 22 height 19
type input "08/14/2025"
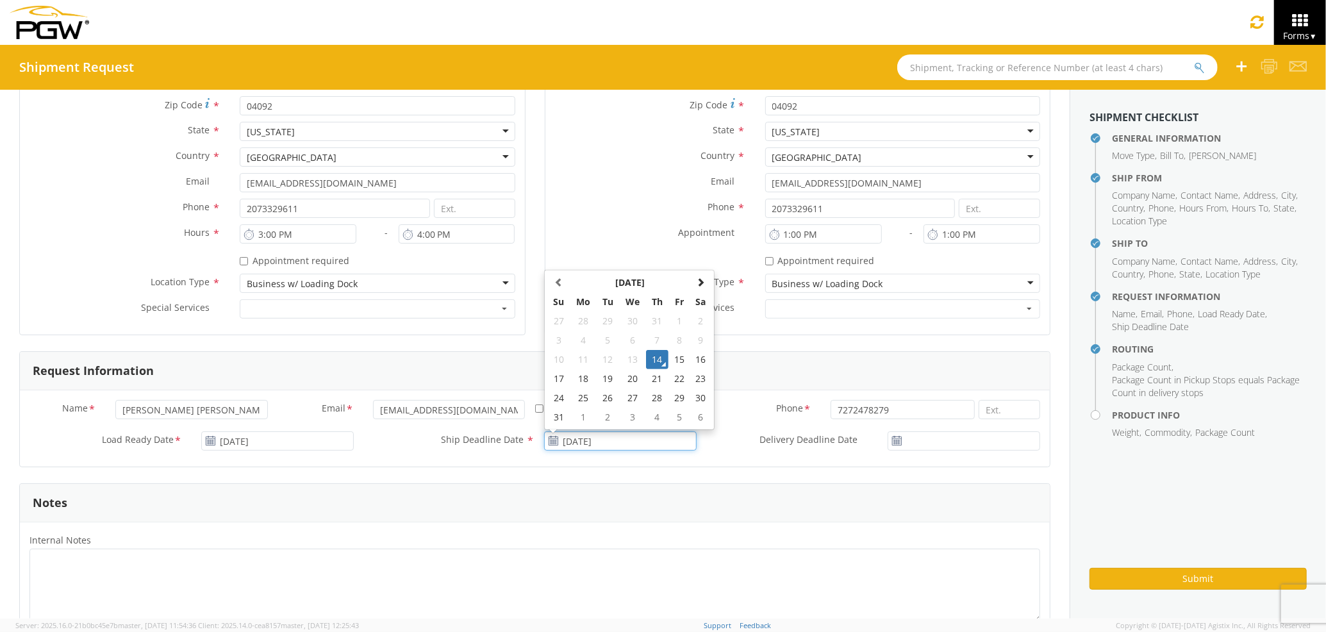
click at [627, 442] on input "08/14/2025" at bounding box center [620, 440] width 153 height 19
click at [647, 365] on td "14" at bounding box center [657, 359] width 22 height 19
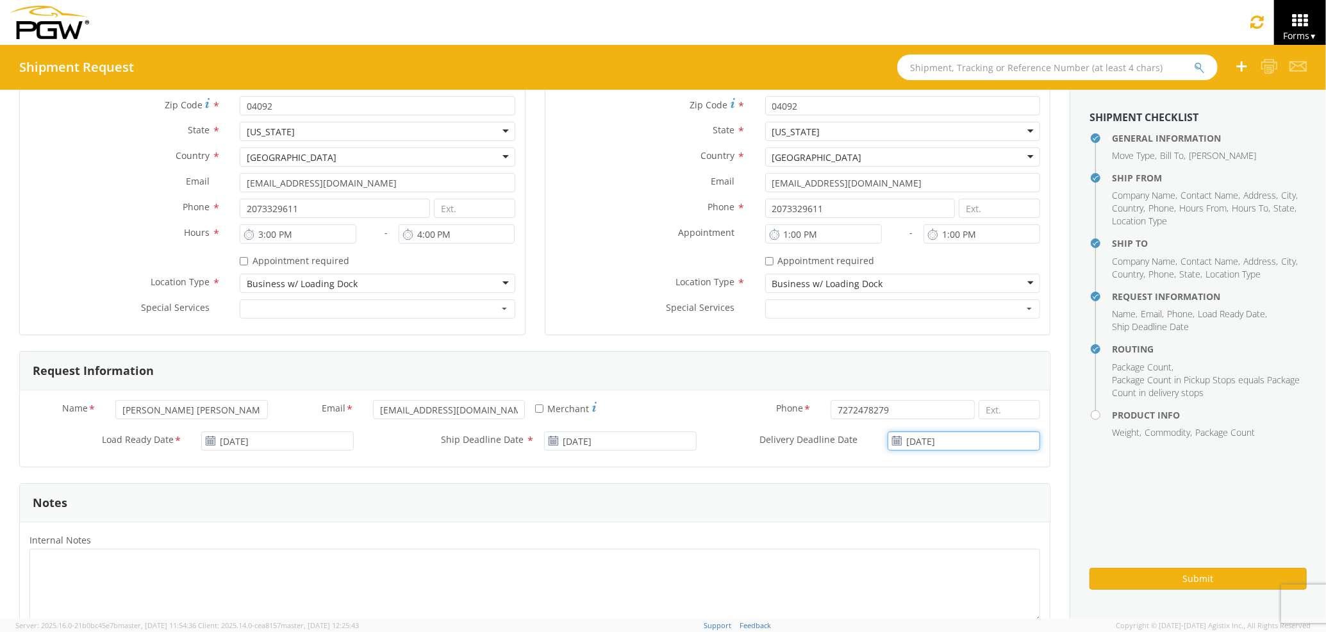
click at [917, 439] on input "08/14/2025" at bounding box center [964, 440] width 153 height 19
click at [994, 363] on td "15" at bounding box center [1005, 359] width 22 height 19
type input "08/15/2025"
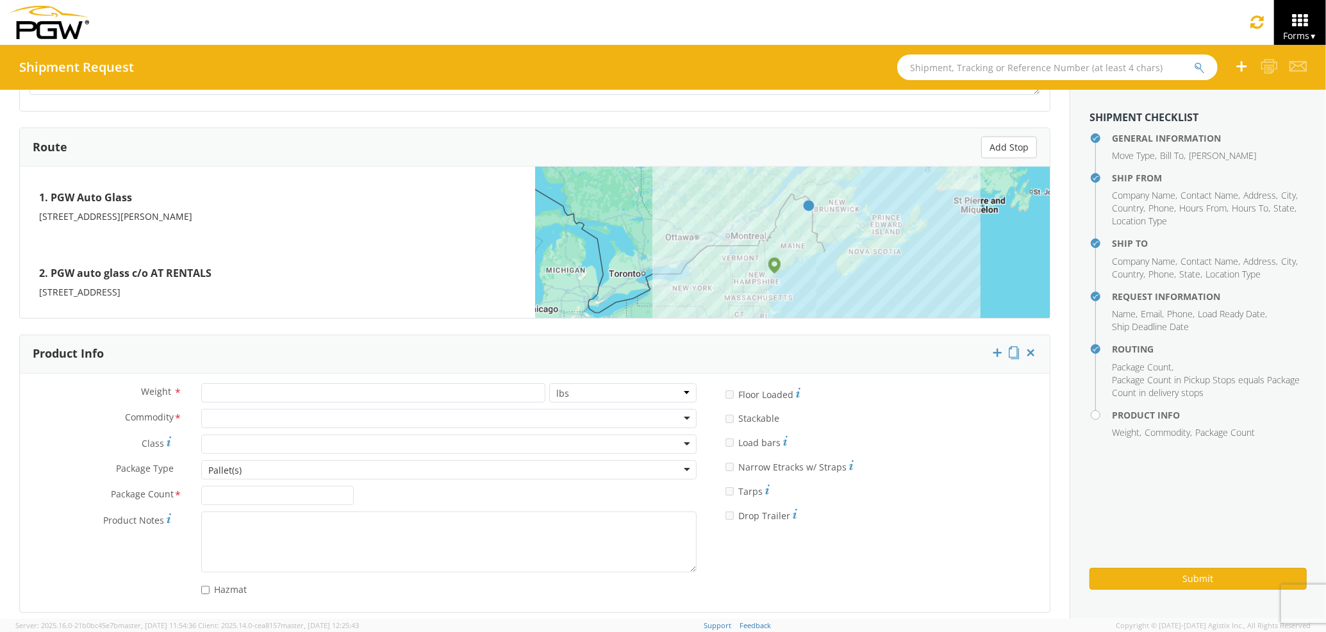
scroll to position [981, 0]
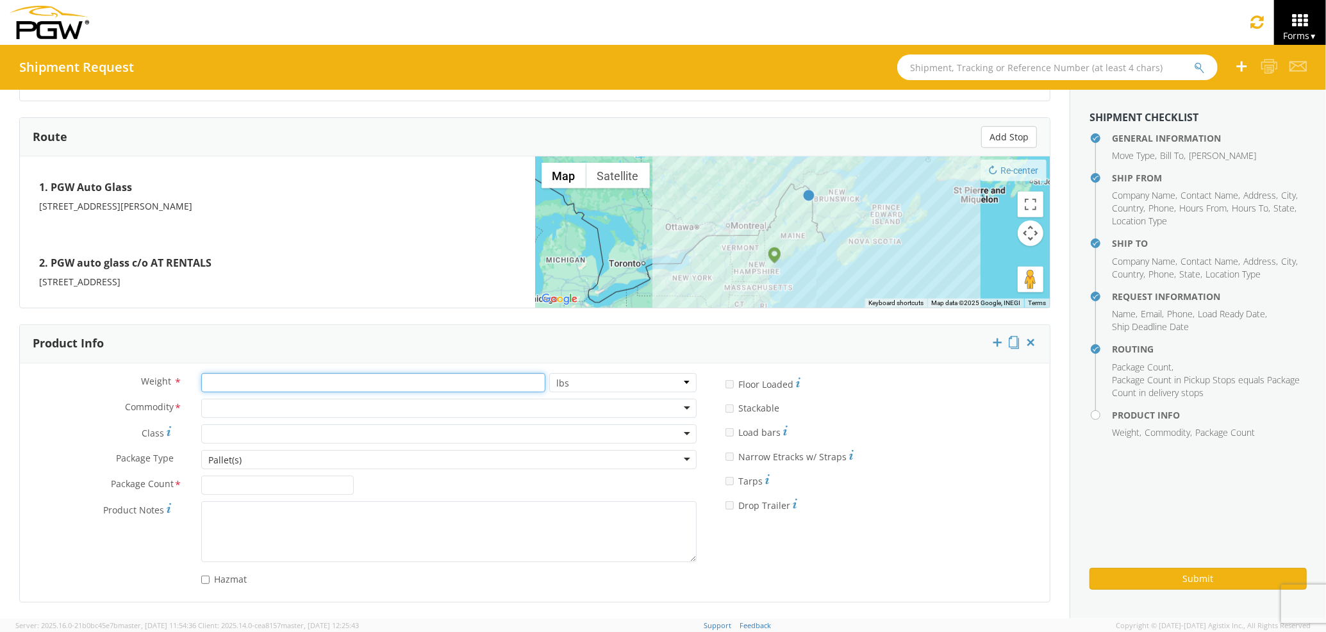
click at [258, 380] on input "number" at bounding box center [373, 382] width 344 height 19
type input "1000"
click at [269, 428] on div at bounding box center [449, 433] width 496 height 19
click at [485, 585] on div "Hazmat" at bounding box center [449, 577] width 496 height 17
click at [255, 487] on input "Package Count *" at bounding box center [277, 485] width 153 height 19
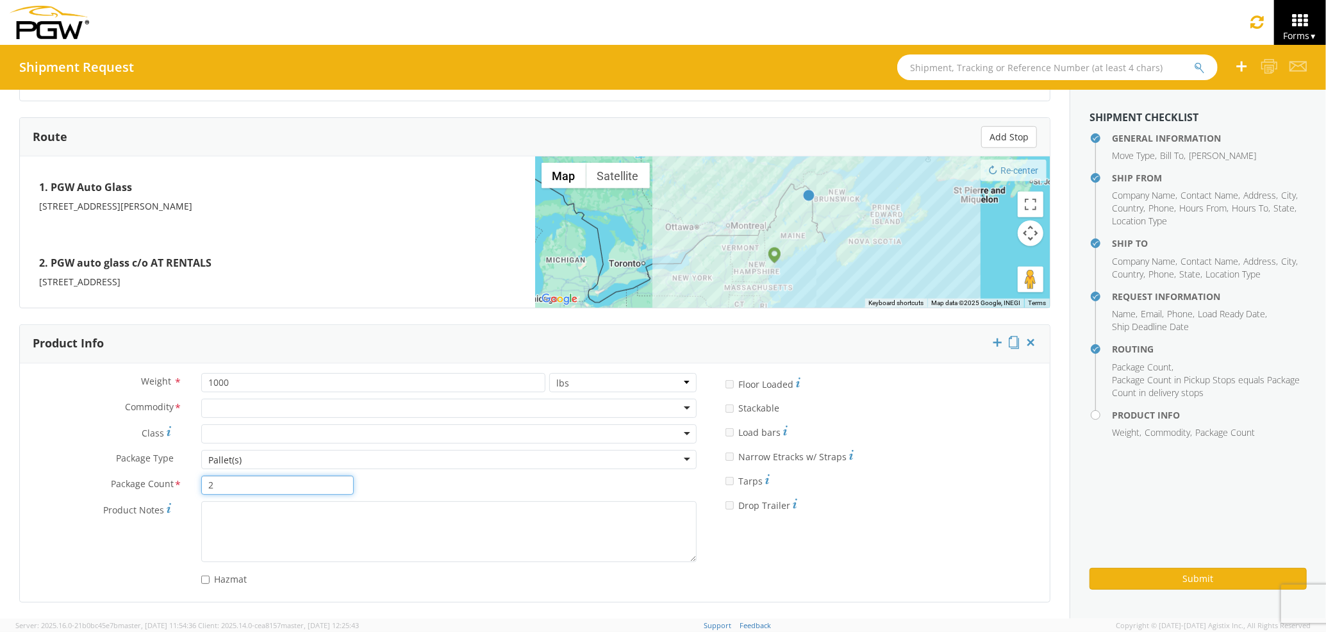
type input "2"
click at [298, 408] on div at bounding box center [449, 408] width 496 height 19
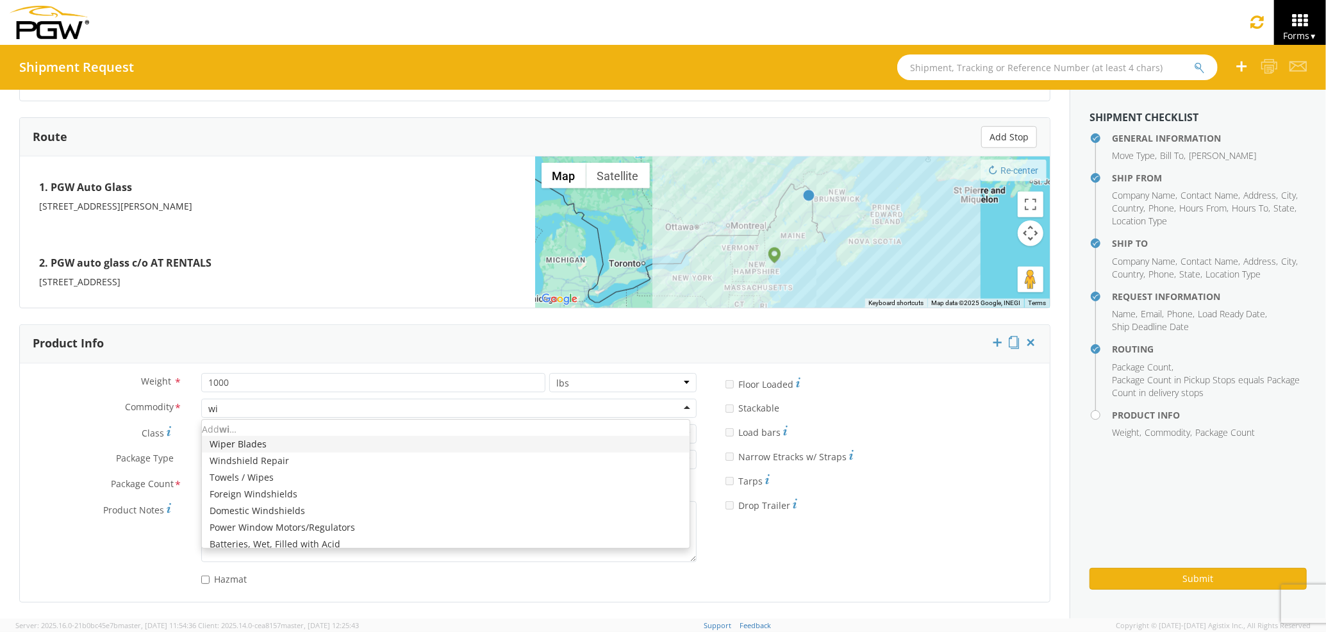
type input "win"
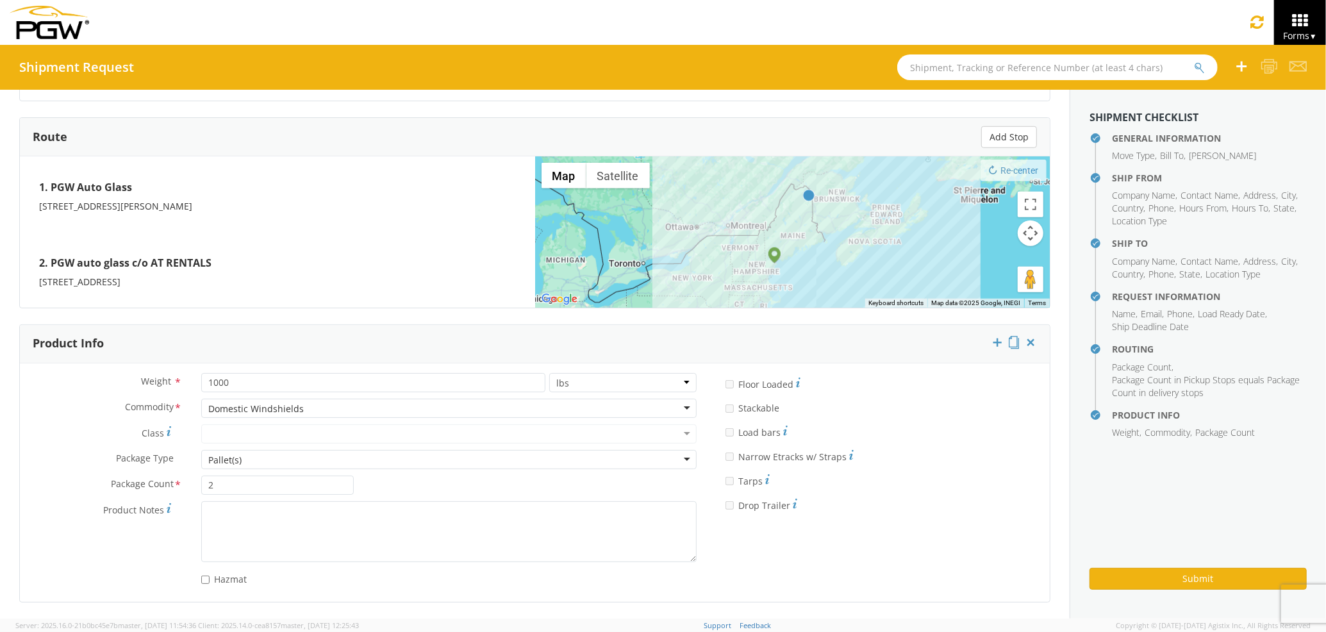
scroll to position [0, 0]
click at [1144, 578] on button "Submit" at bounding box center [1198, 579] width 217 height 22
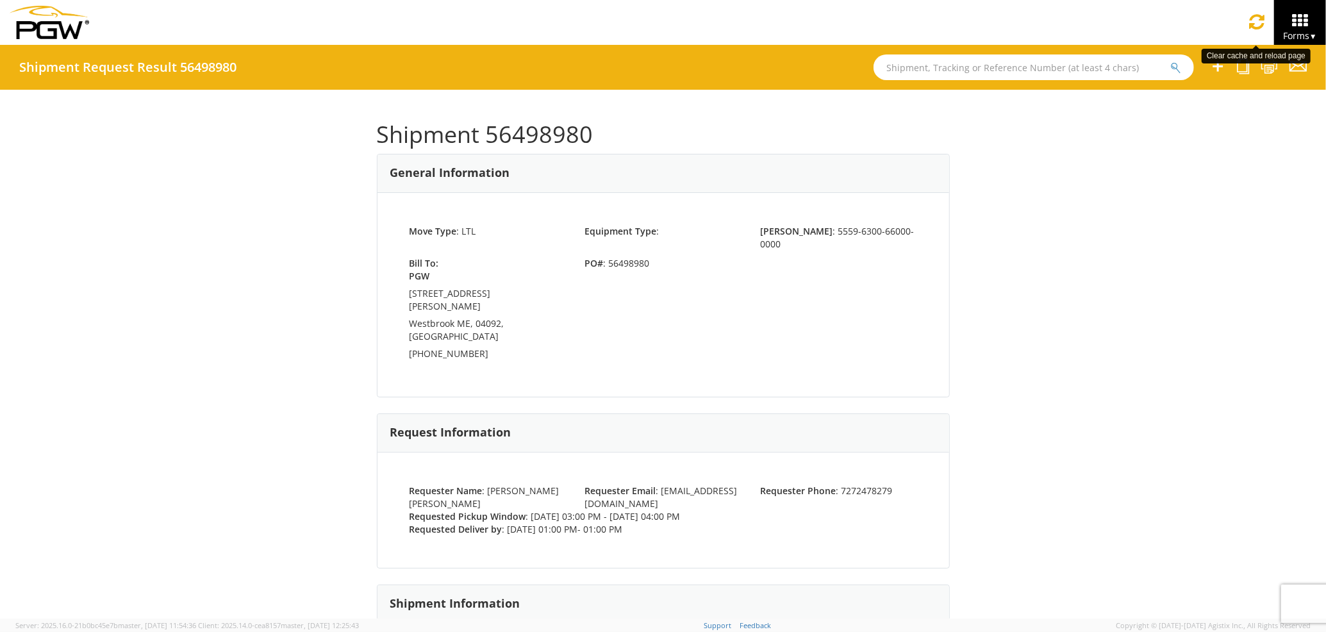
click at [1265, 21] on link at bounding box center [1257, 22] width 33 height 44
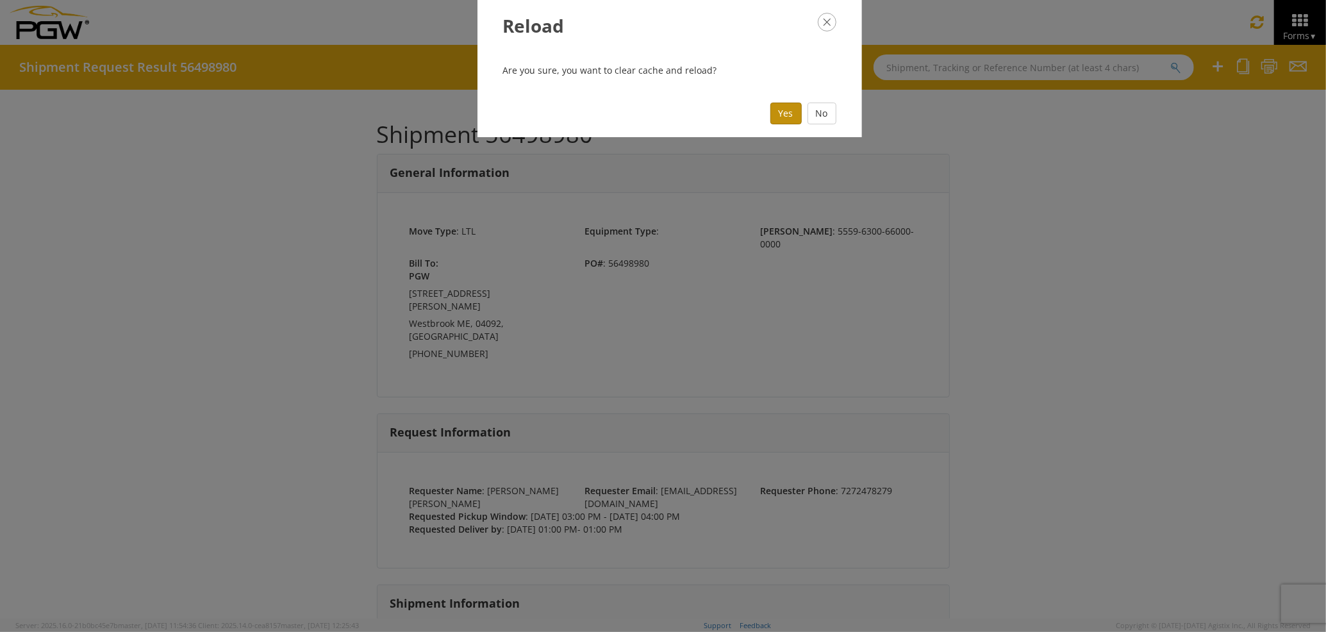
click at [782, 106] on button "Yes" at bounding box center [786, 114] width 31 height 22
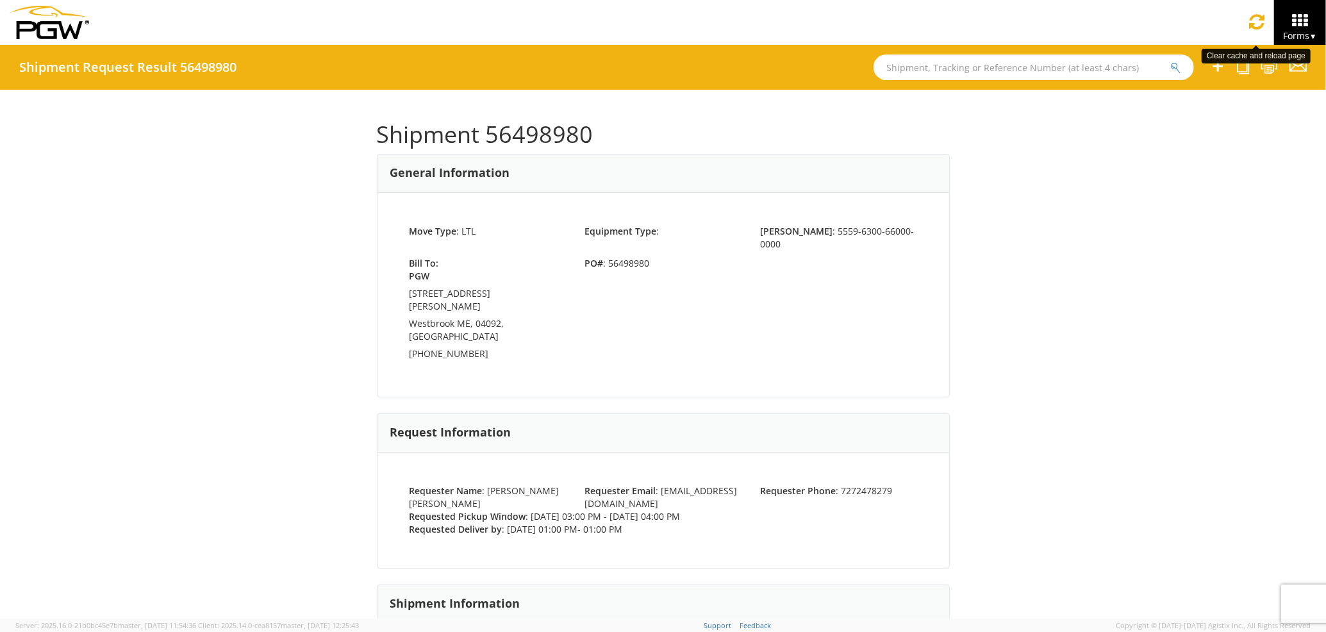
click at [1262, 24] on icon at bounding box center [1257, 22] width 15 height 18
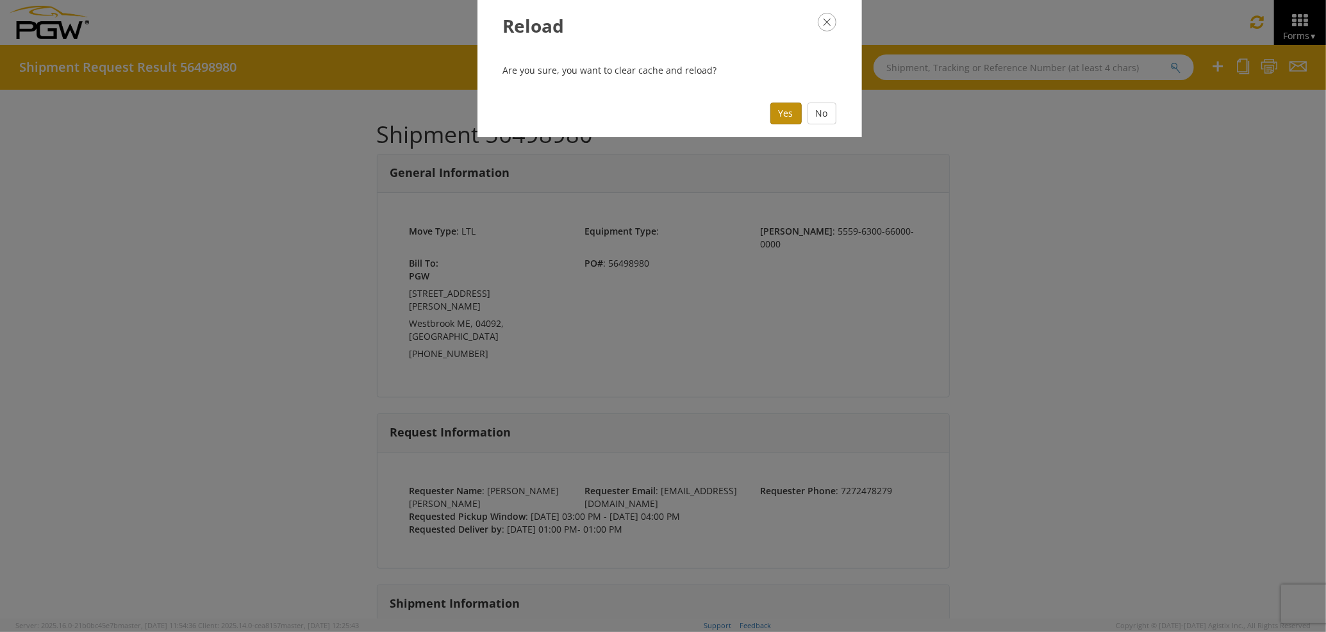
click at [790, 109] on button "Yes" at bounding box center [786, 114] width 31 height 22
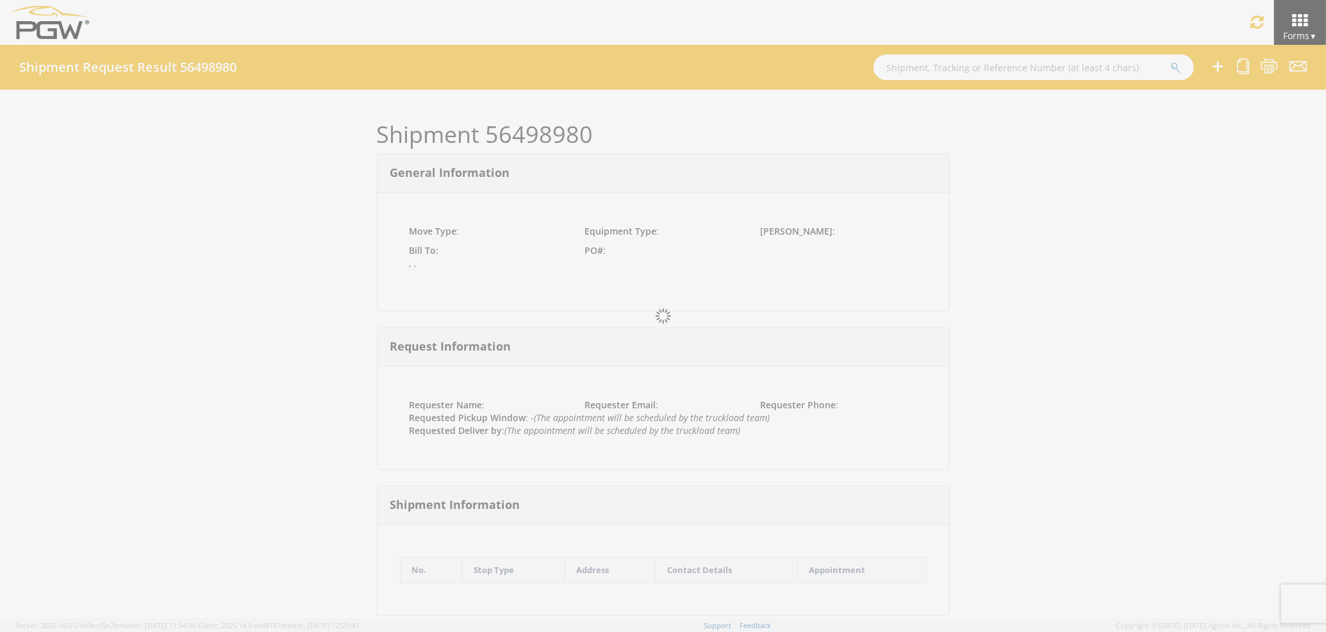
click at [1298, 19] on div at bounding box center [663, 316] width 1326 height 632
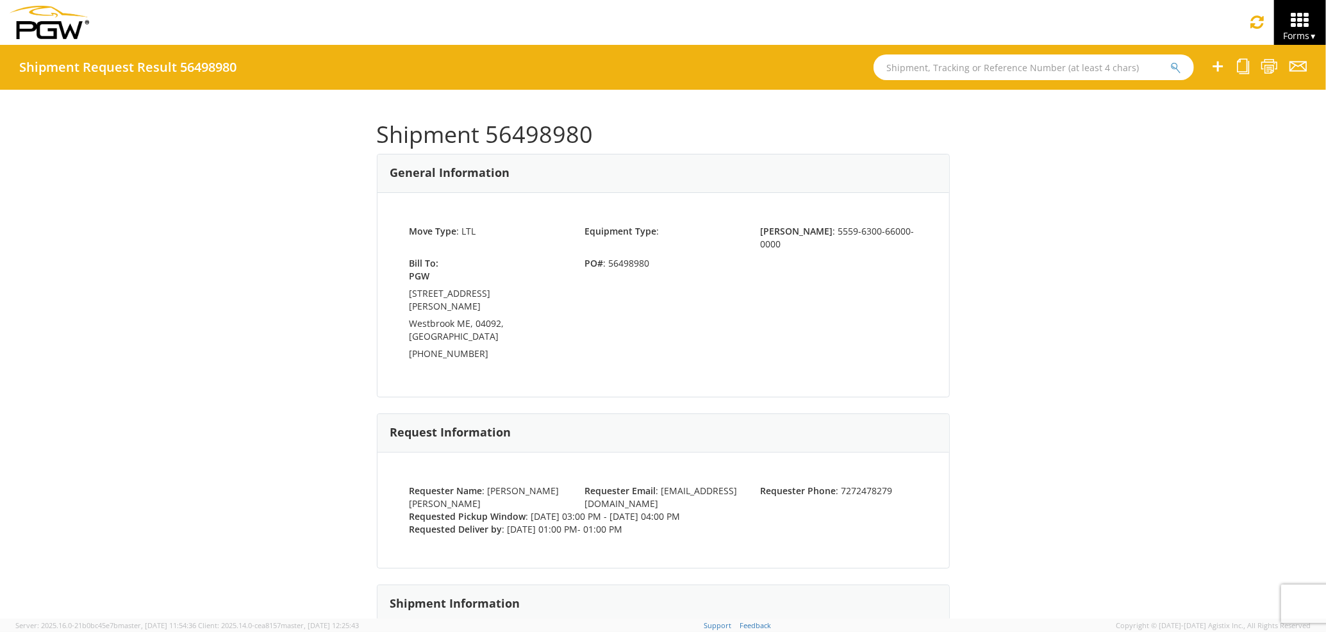
click at [1305, 31] on span "Forms ▼" at bounding box center [1300, 35] width 34 height 12
click at [1246, 88] on link "Shipment Request" at bounding box center [1275, 90] width 102 height 28
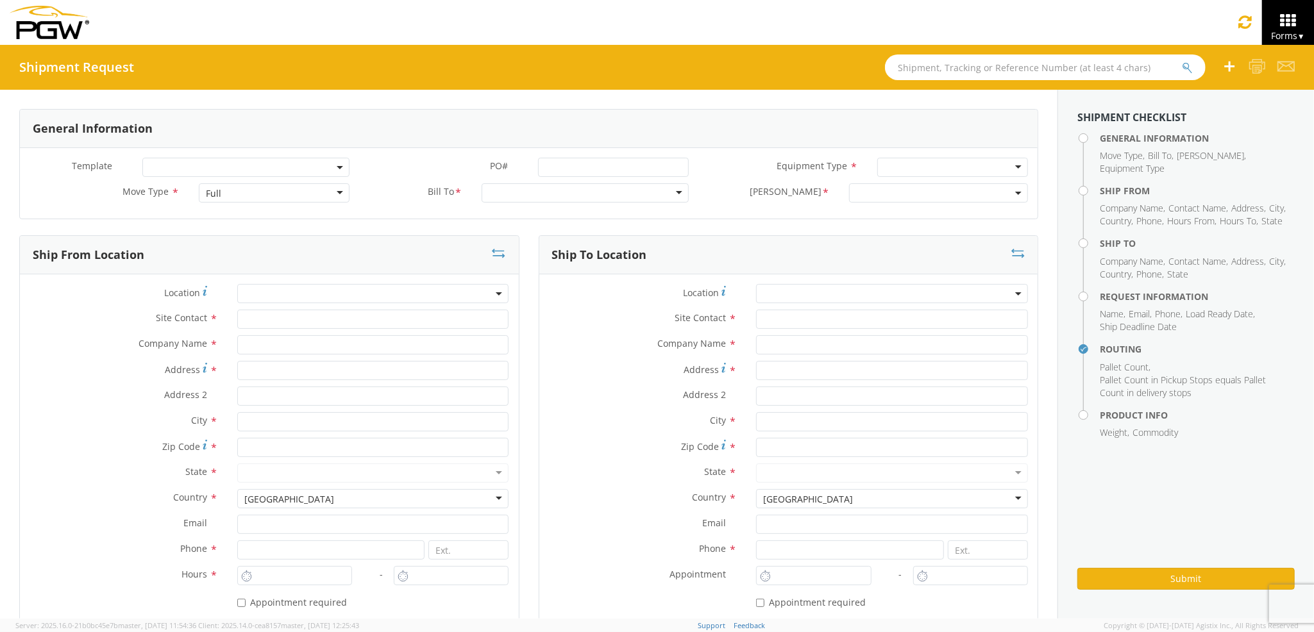
click at [244, 196] on div "Full" at bounding box center [274, 192] width 150 height 19
